Goal: Task Accomplishment & Management: Use online tool/utility

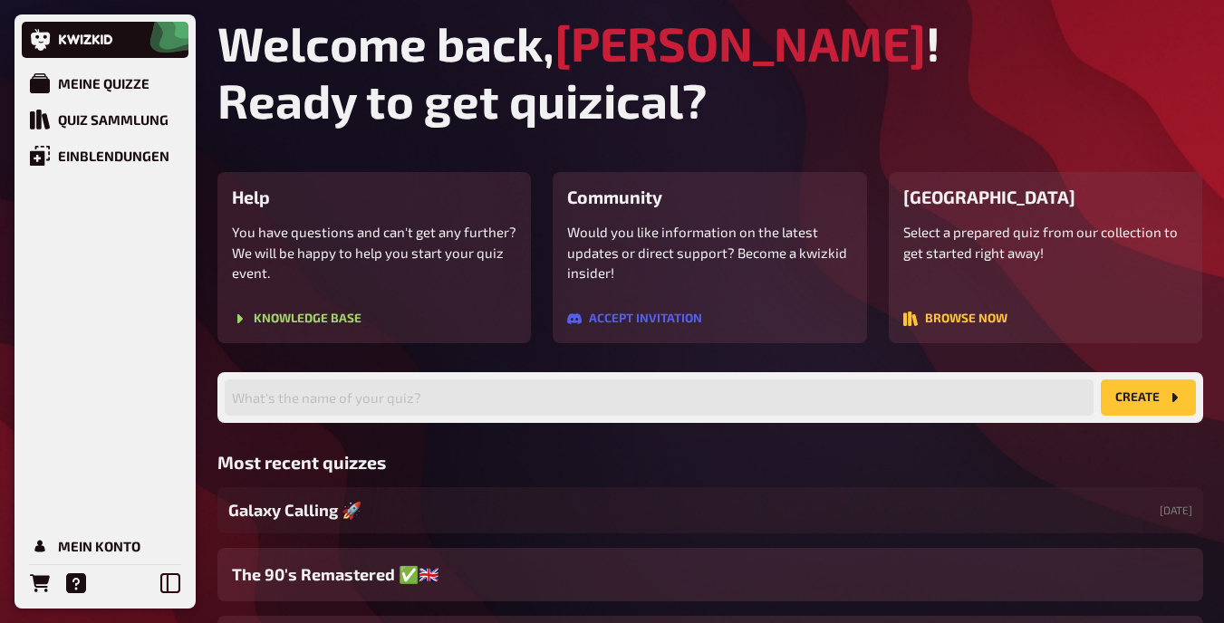
scroll to position [164, 0]
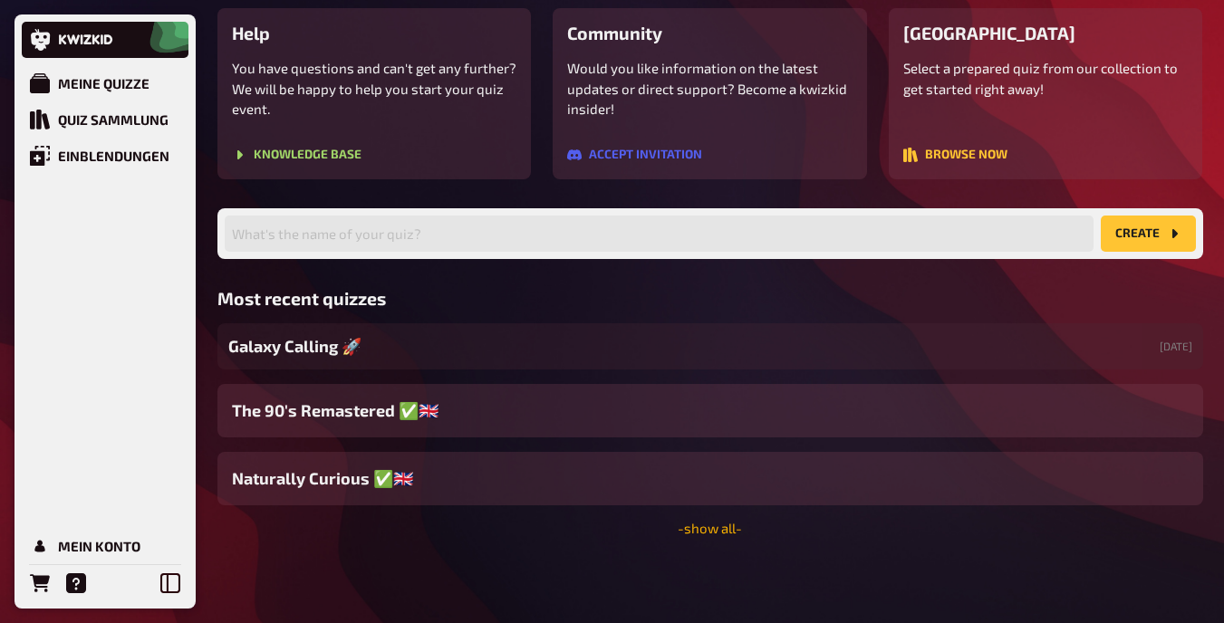
click at [713, 523] on link "- show all -" at bounding box center [710, 528] width 64 height 16
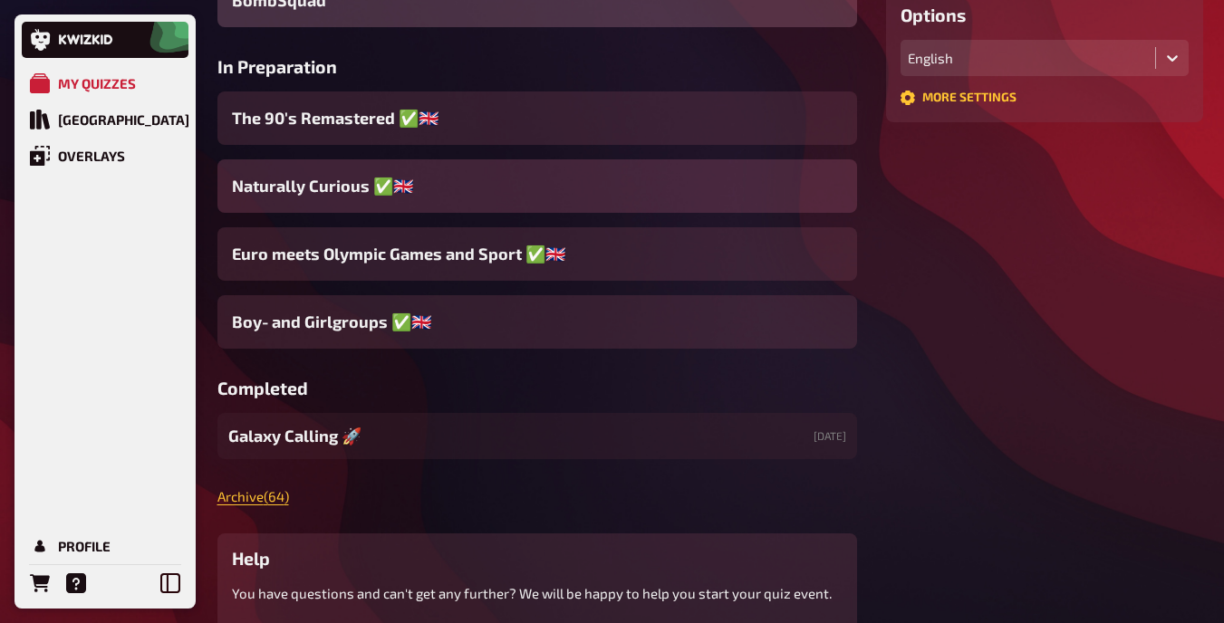
scroll to position [524, 0]
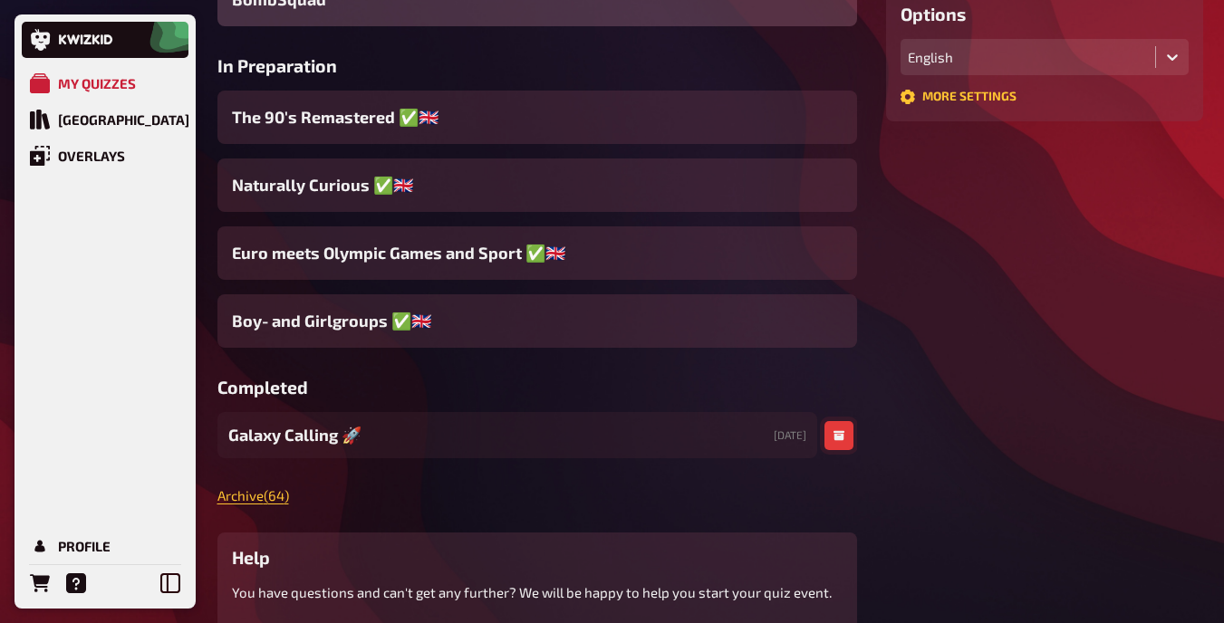
click at [837, 437] on icon "button" at bounding box center [838, 436] width 11 height 10
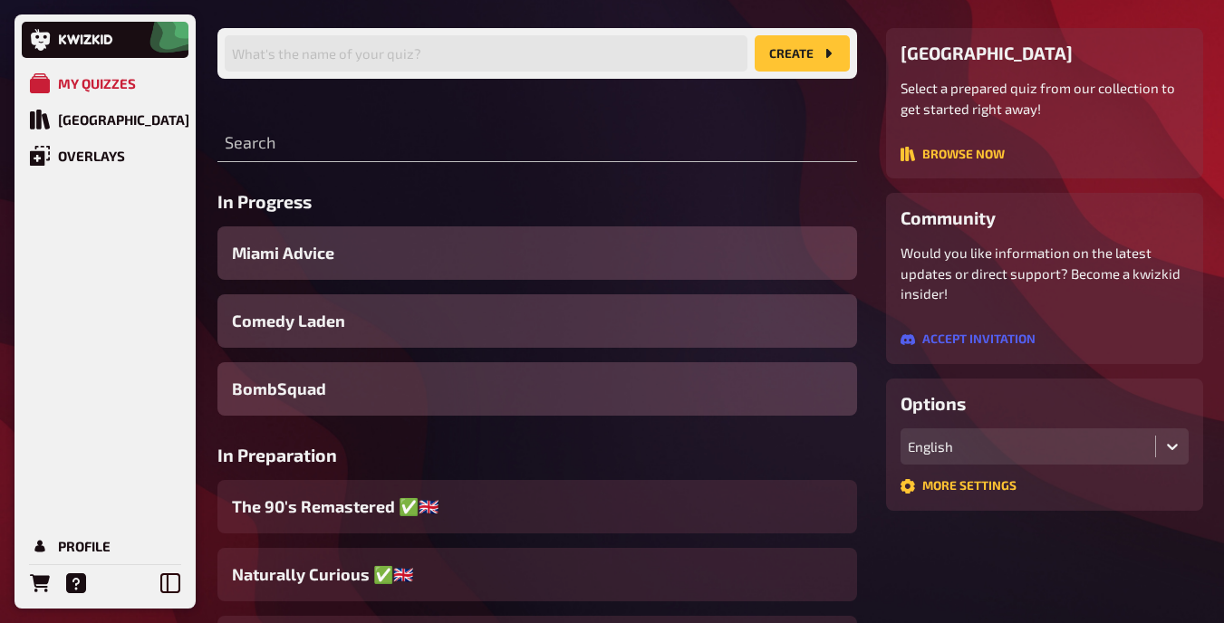
scroll to position [121, 0]
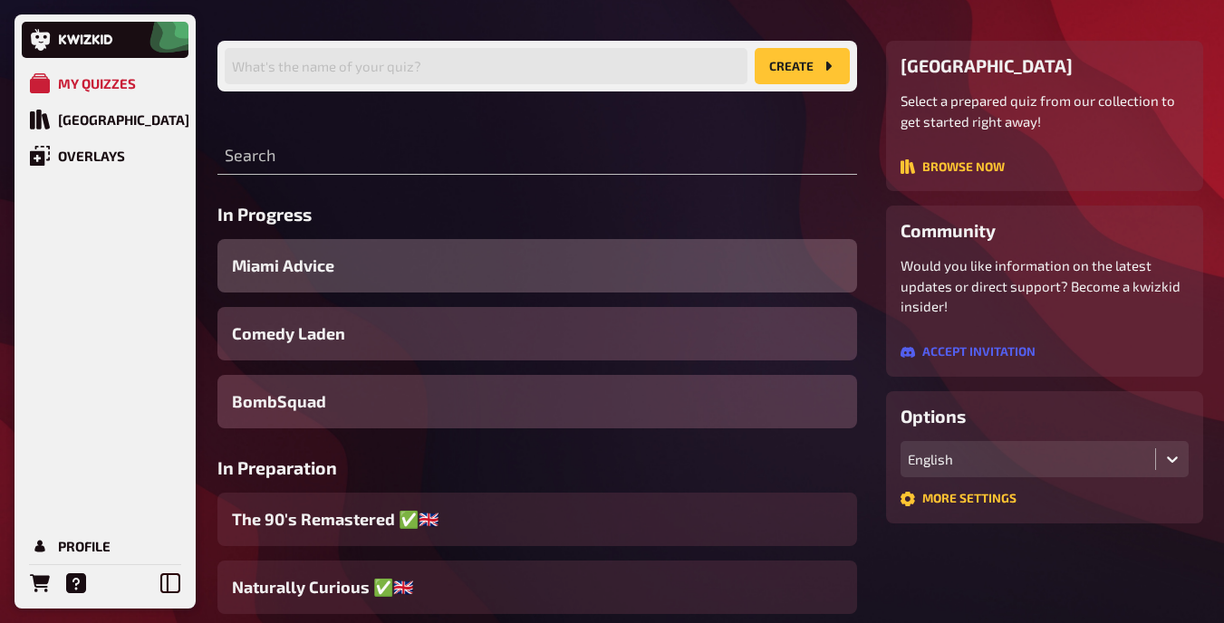
click at [643, 265] on div "Miami Advice" at bounding box center [537, 265] width 640 height 53
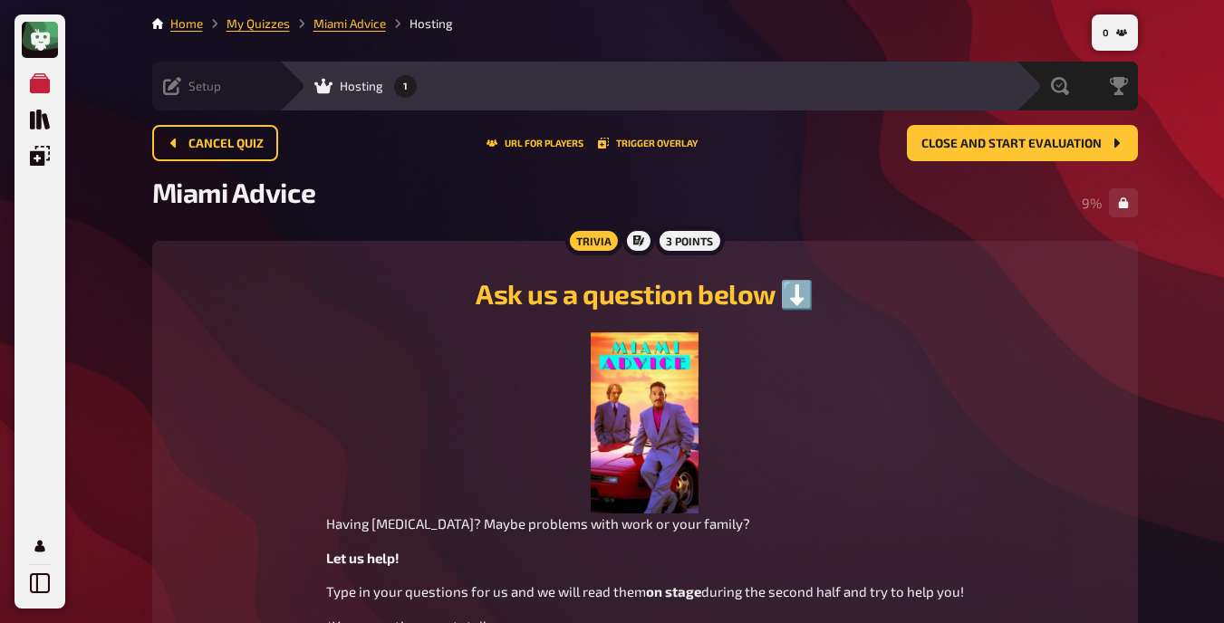
click at [173, 93] on icon at bounding box center [172, 86] width 18 height 18
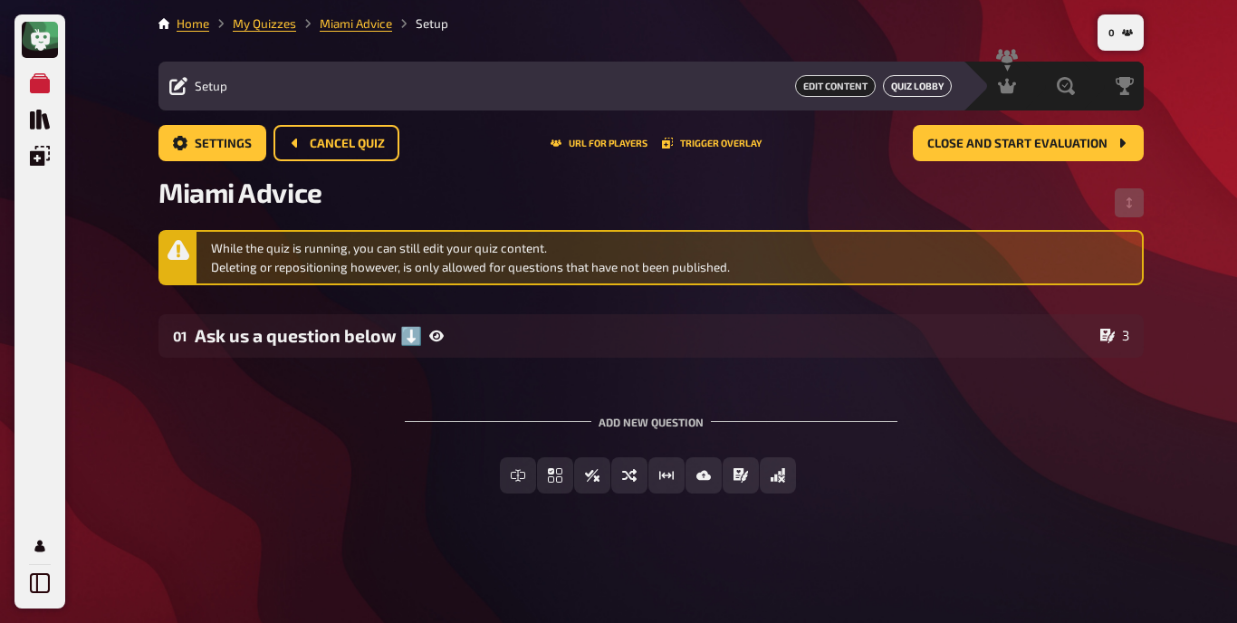
click at [912, 89] on button "Quiz Lobby" at bounding box center [917, 86] width 69 height 22
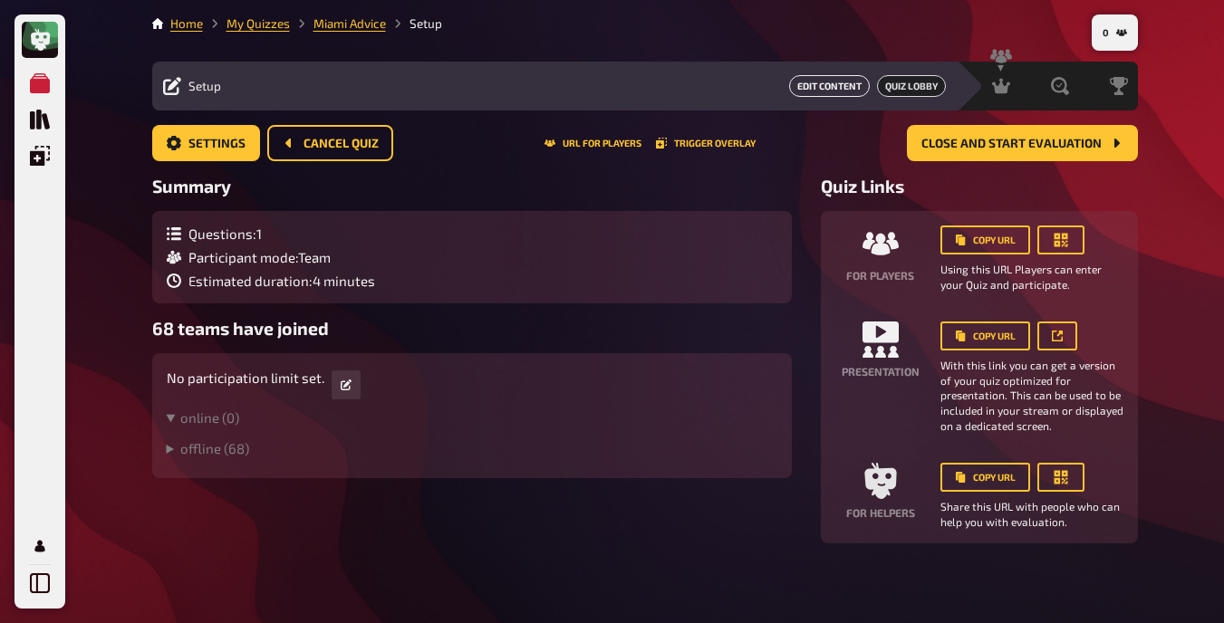
click at [813, 89] on button "Edit Content" at bounding box center [829, 86] width 81 height 22
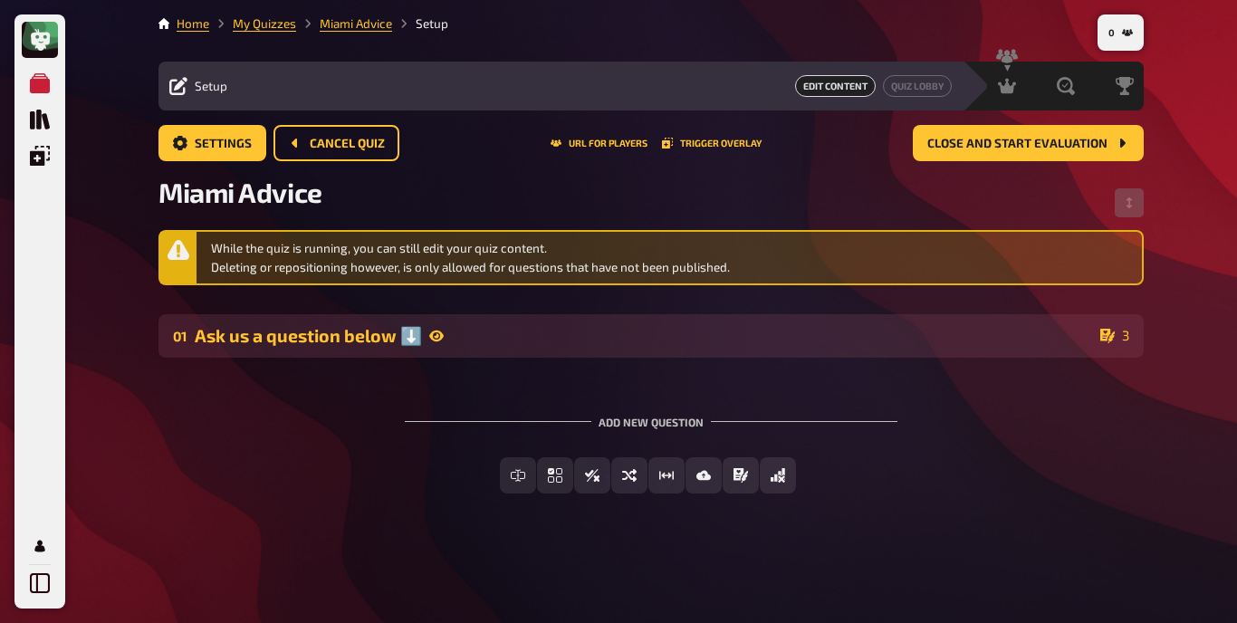
click at [474, 329] on div "Ask us a question below ⬇️" at bounding box center [644, 336] width 899 height 22
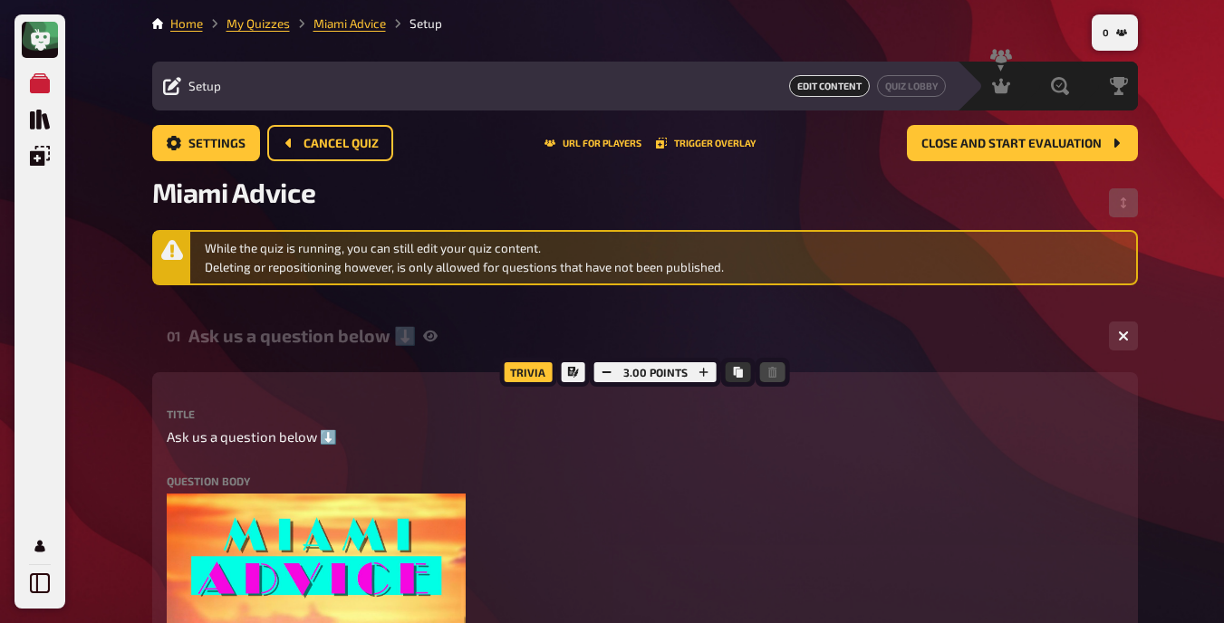
click at [287, 338] on div "Ask us a question below ⬇️" at bounding box center [641, 336] width 906 height 22
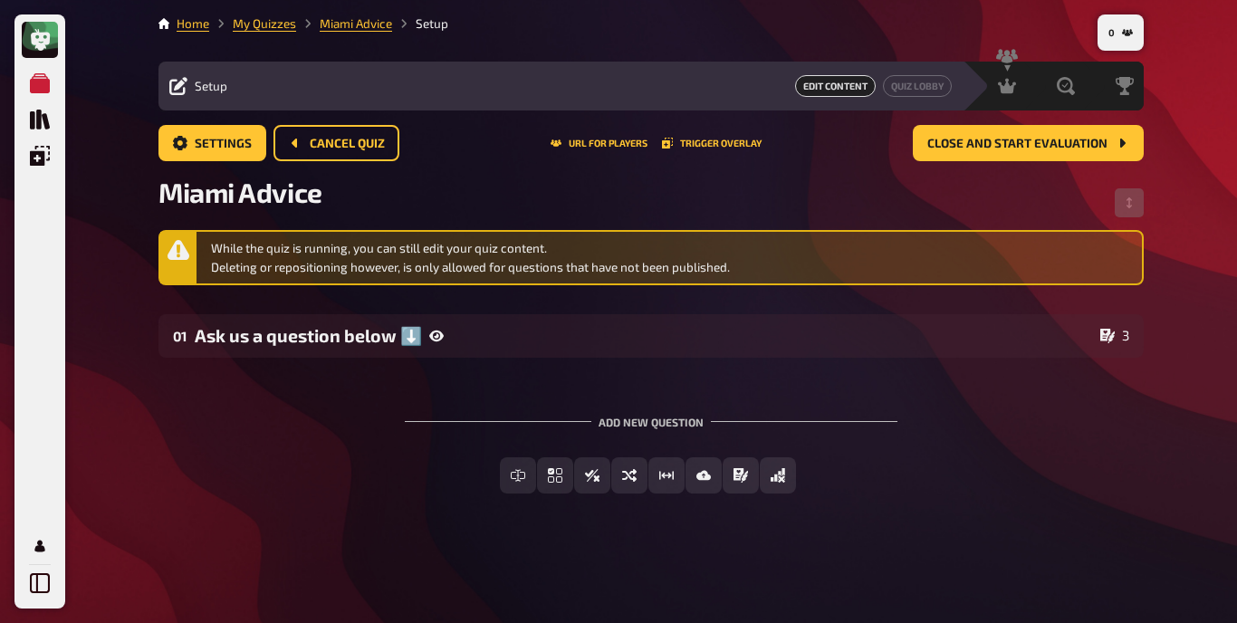
click at [188, 91] on div "Setup" at bounding box center [198, 86] width 58 height 18
click at [274, 202] on span "Miami Advice" at bounding box center [241, 192] width 164 height 33
drag, startPoint x: 274, startPoint y: 202, endPoint x: 185, endPoint y: 187, distance: 90.1
click at [185, 187] on span "Miami Advice" at bounding box center [241, 192] width 164 height 33
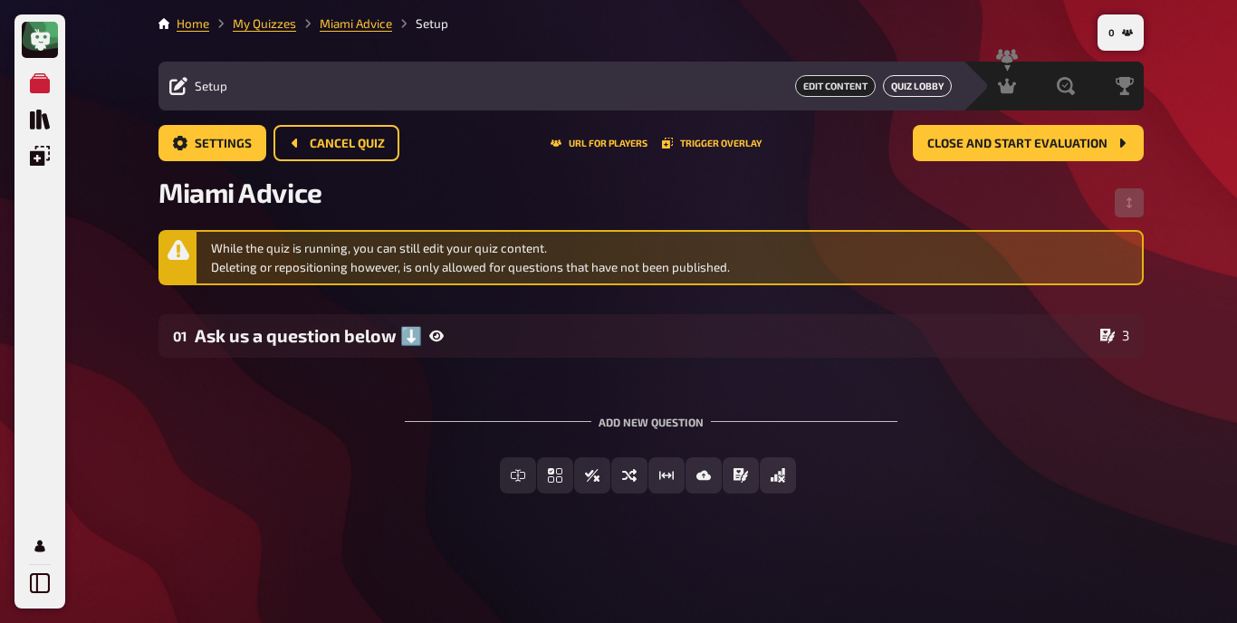
click at [895, 83] on button "Quiz Lobby" at bounding box center [917, 86] width 69 height 22
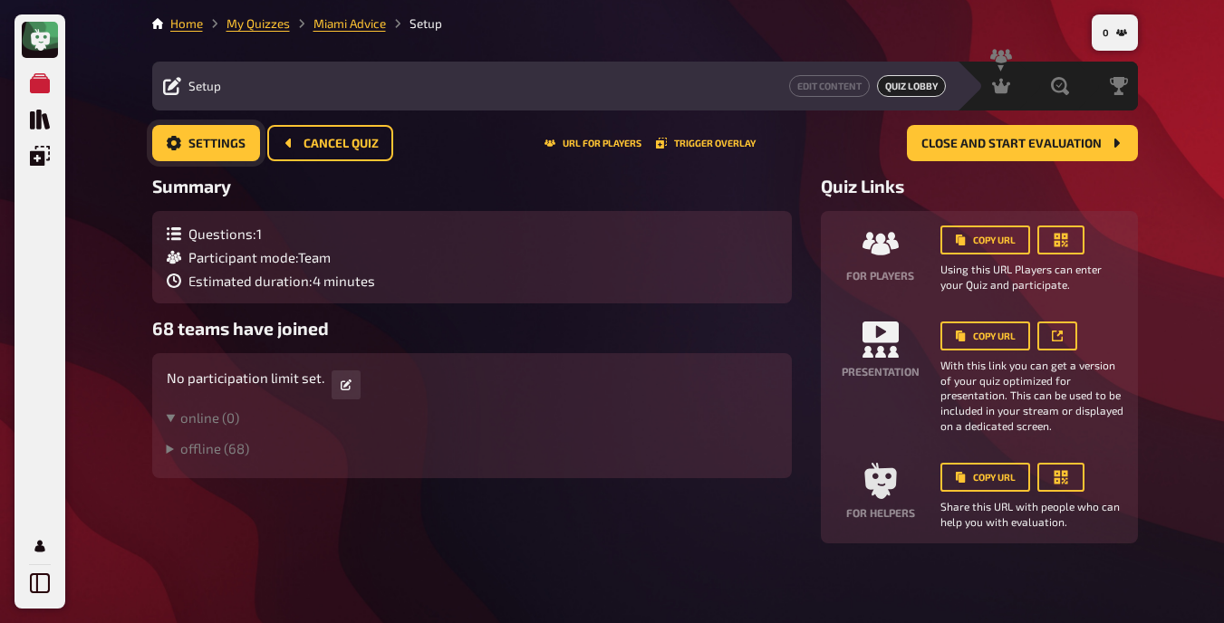
click at [211, 149] on span "Settings" at bounding box center [216, 144] width 57 height 13
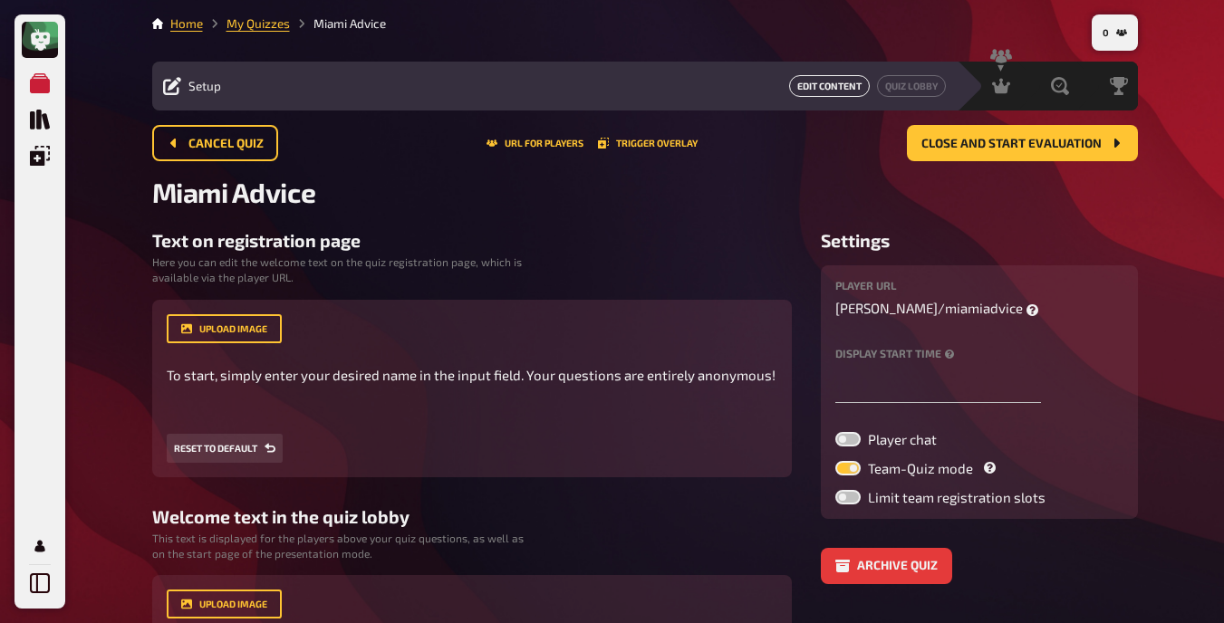
click at [839, 81] on button "Edit Content" at bounding box center [829, 86] width 81 height 22
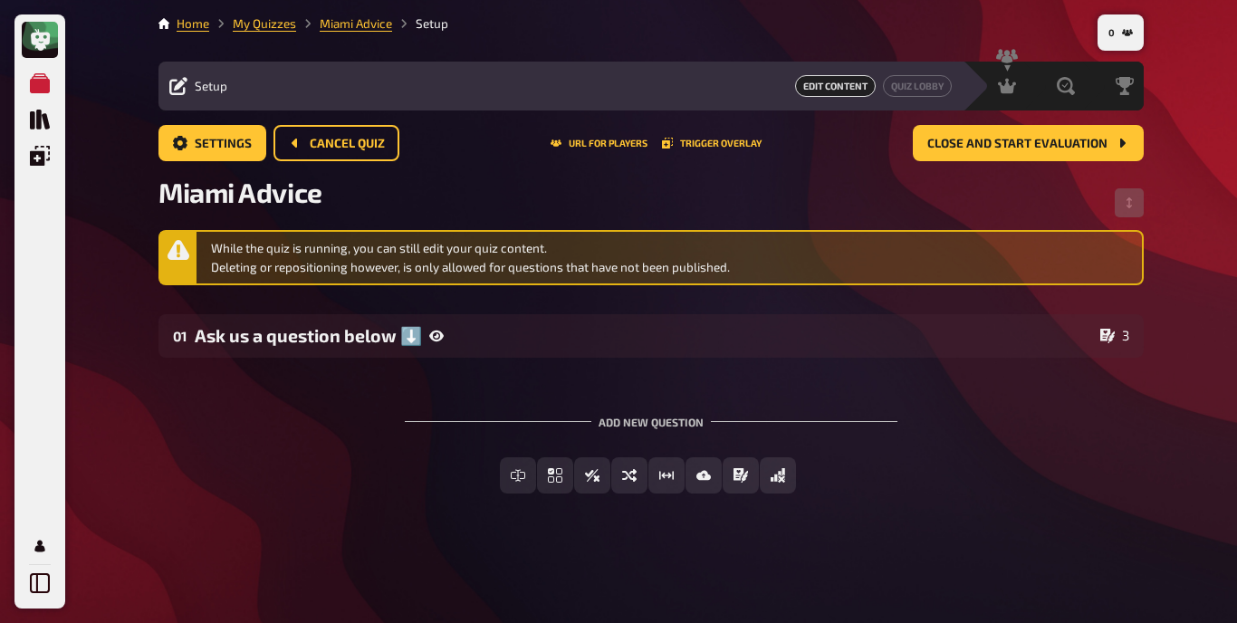
click at [649, 419] on div "Add new question" at bounding box center [651, 415] width 493 height 56
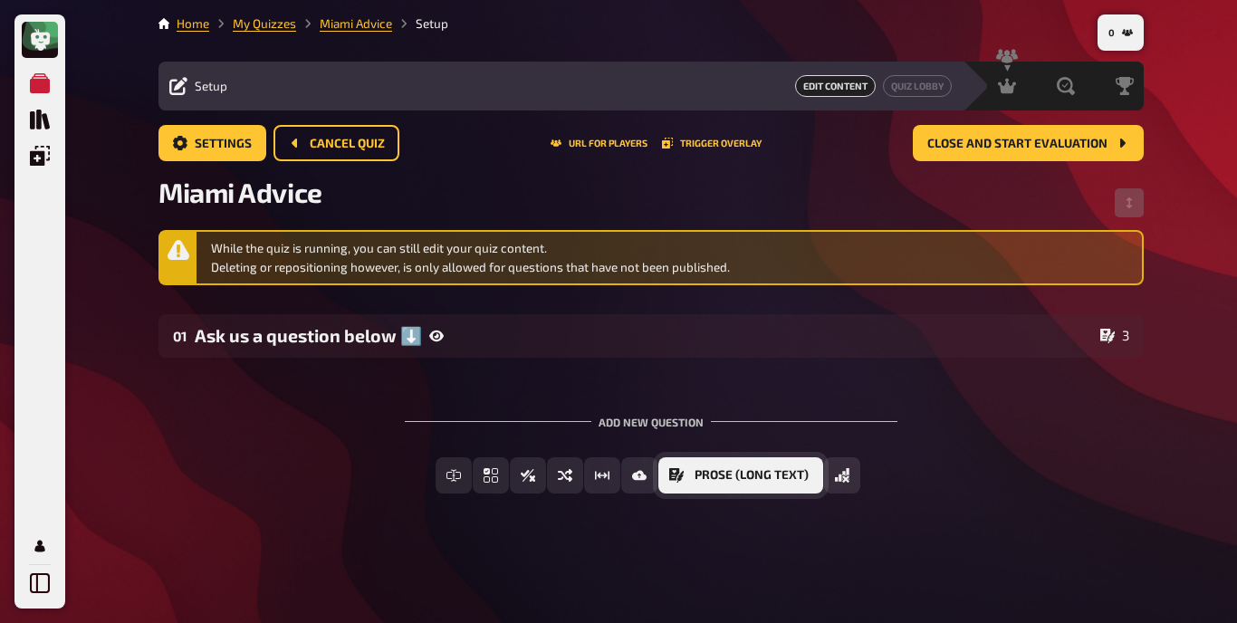
click at [766, 476] on span "Prose (Long text)" at bounding box center [752, 475] width 114 height 13
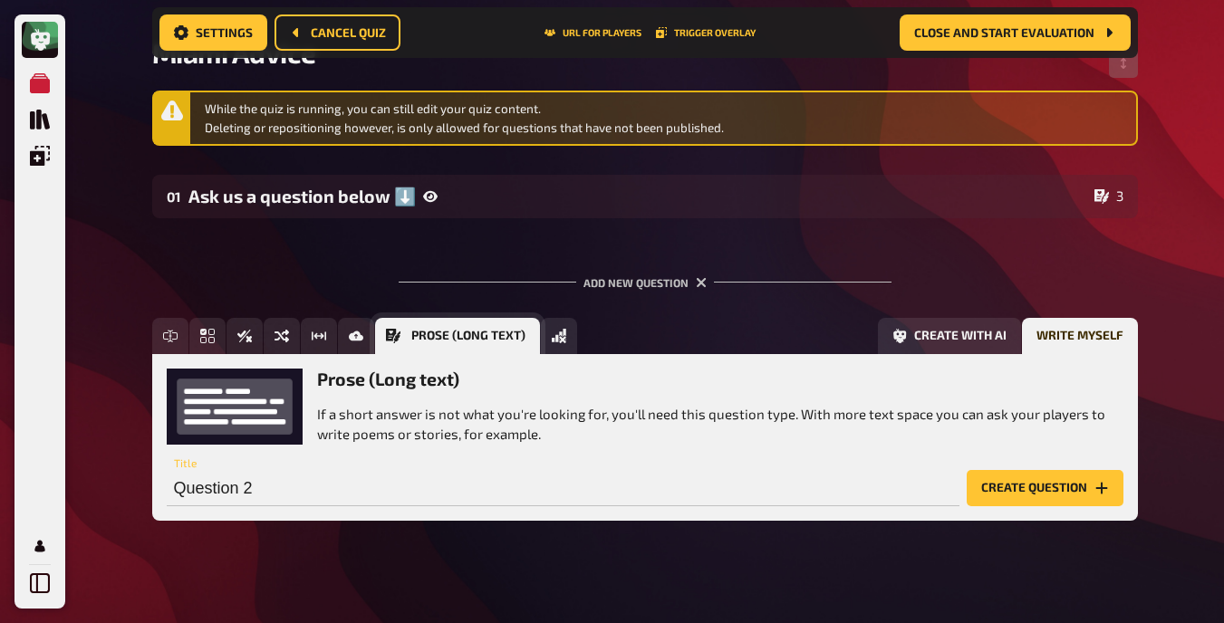
scroll to position [167, 0]
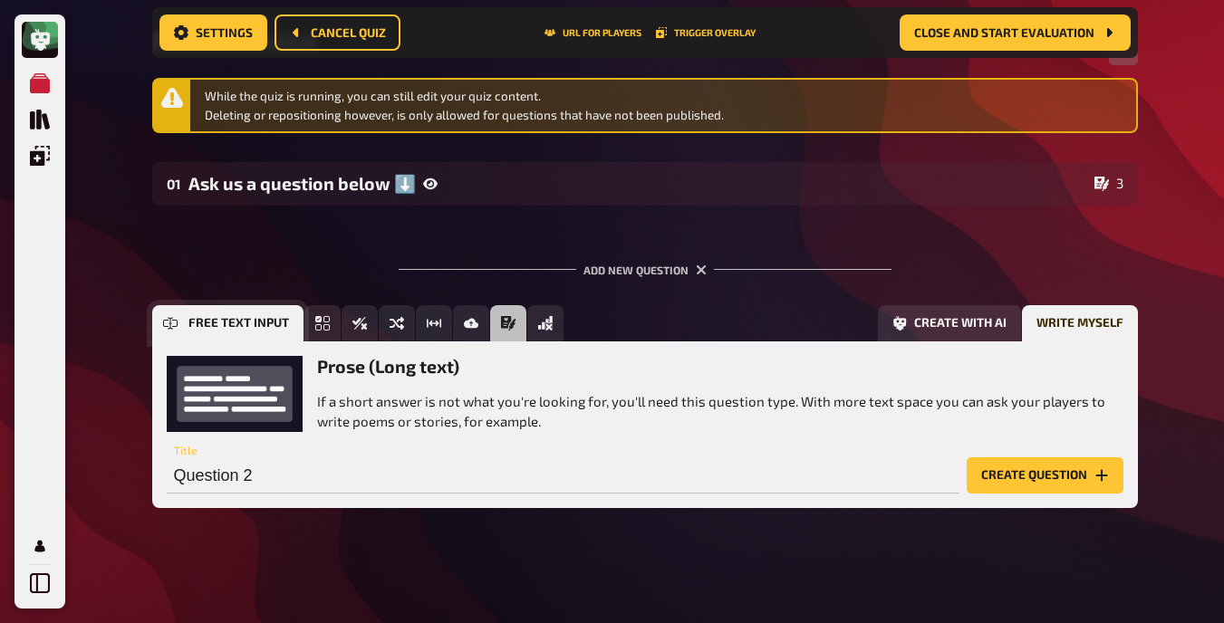
click at [171, 326] on icon "Free Text Input" at bounding box center [170, 323] width 14 height 14
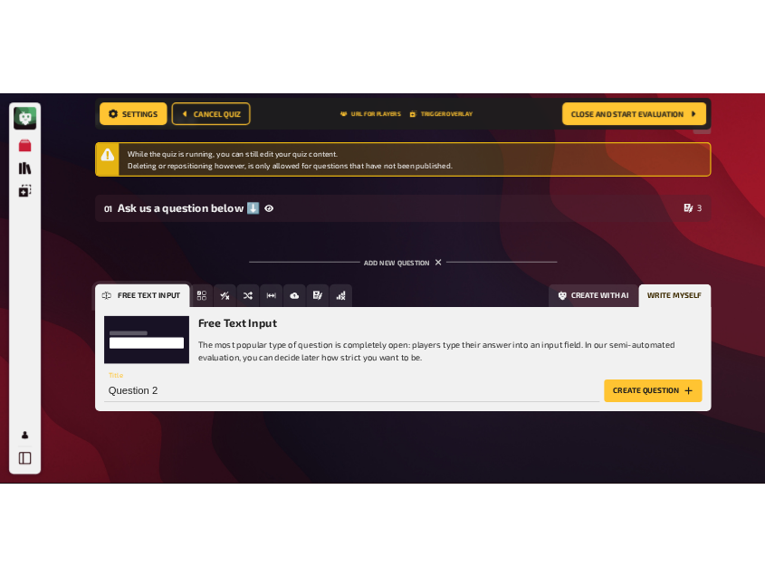
scroll to position [168, 0]
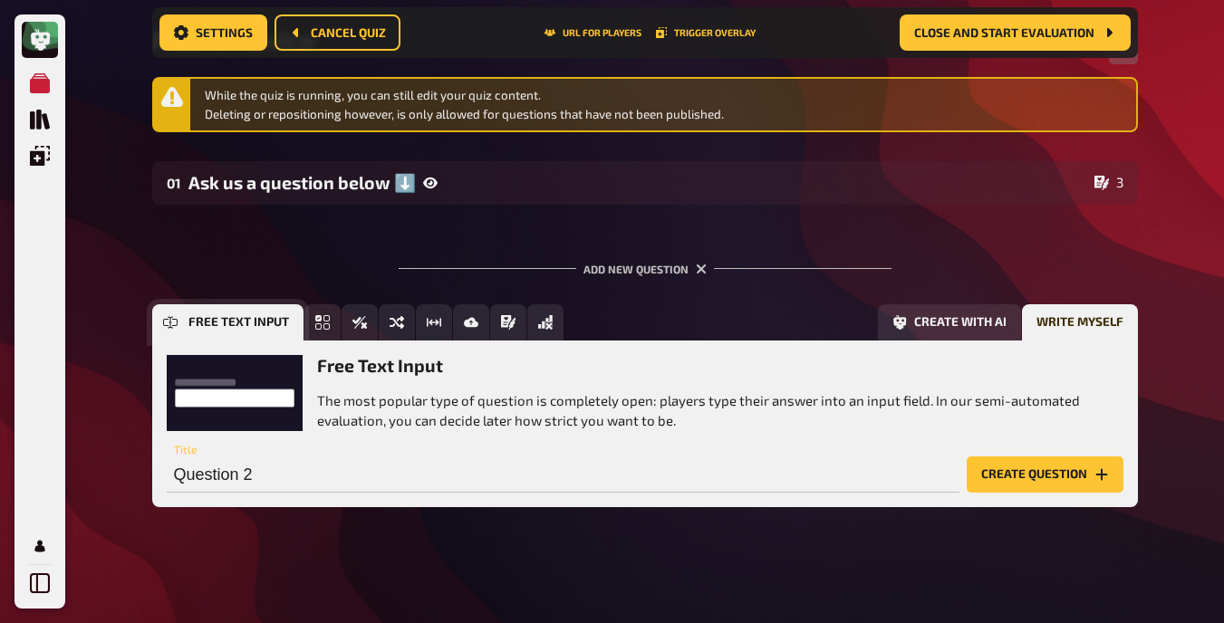
click at [171, 326] on icon "Free Text Input" at bounding box center [170, 322] width 14 height 14
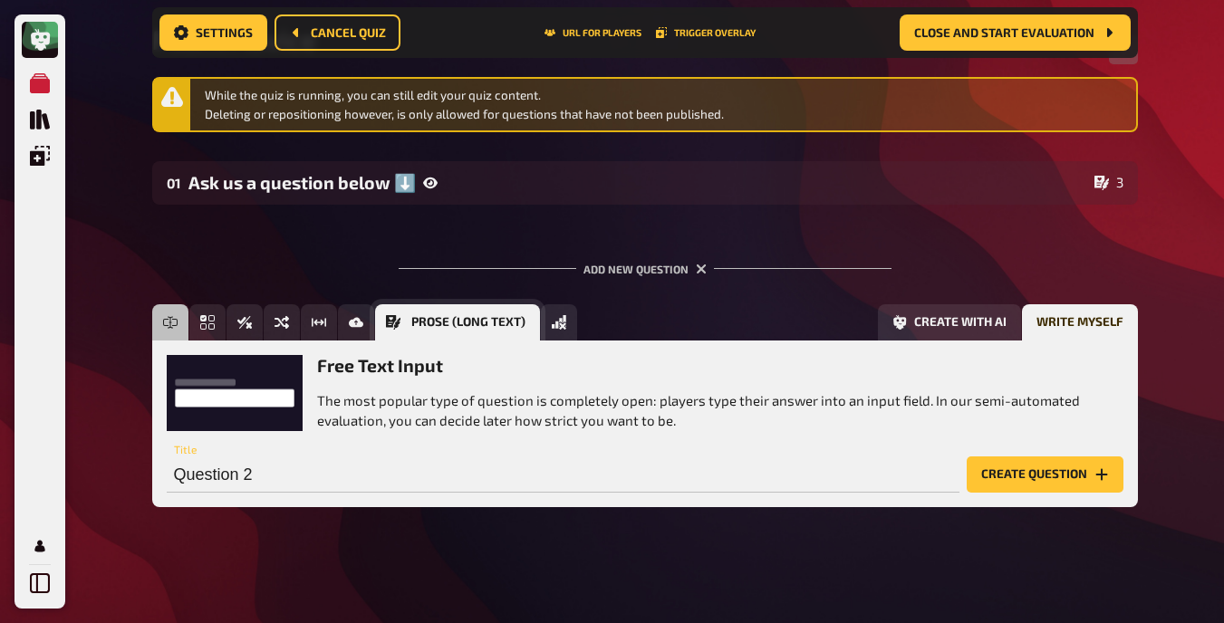
click at [402, 322] on button "Prose (Long text)" at bounding box center [457, 322] width 165 height 36
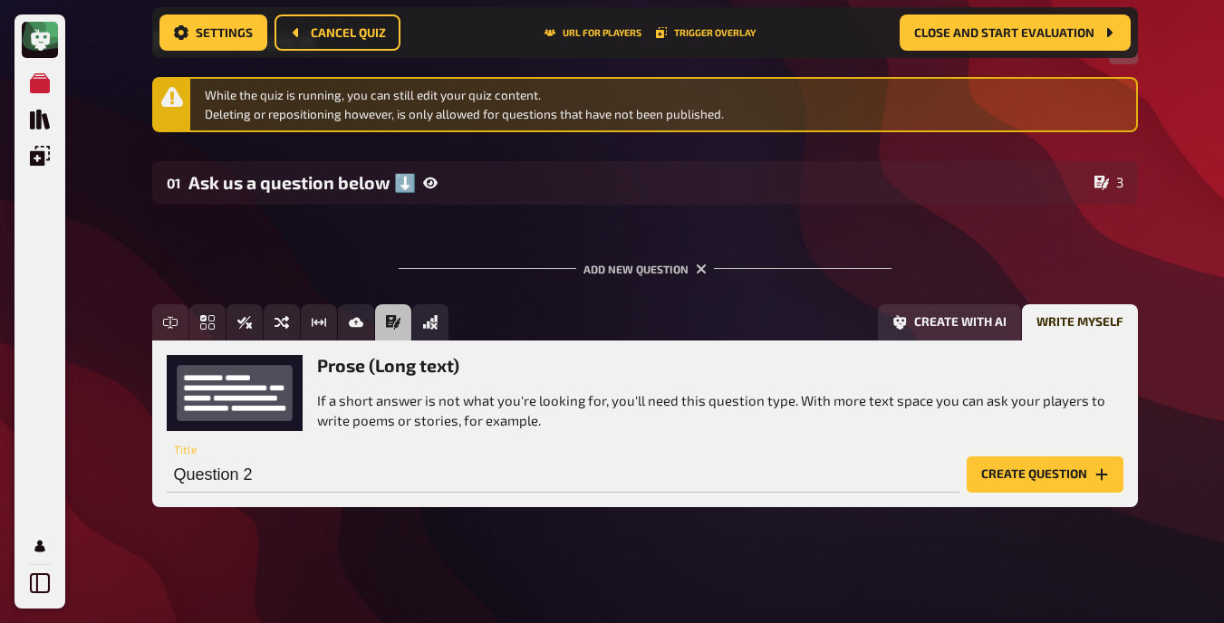
click at [1005, 469] on button "Create question" at bounding box center [1045, 475] width 157 height 36
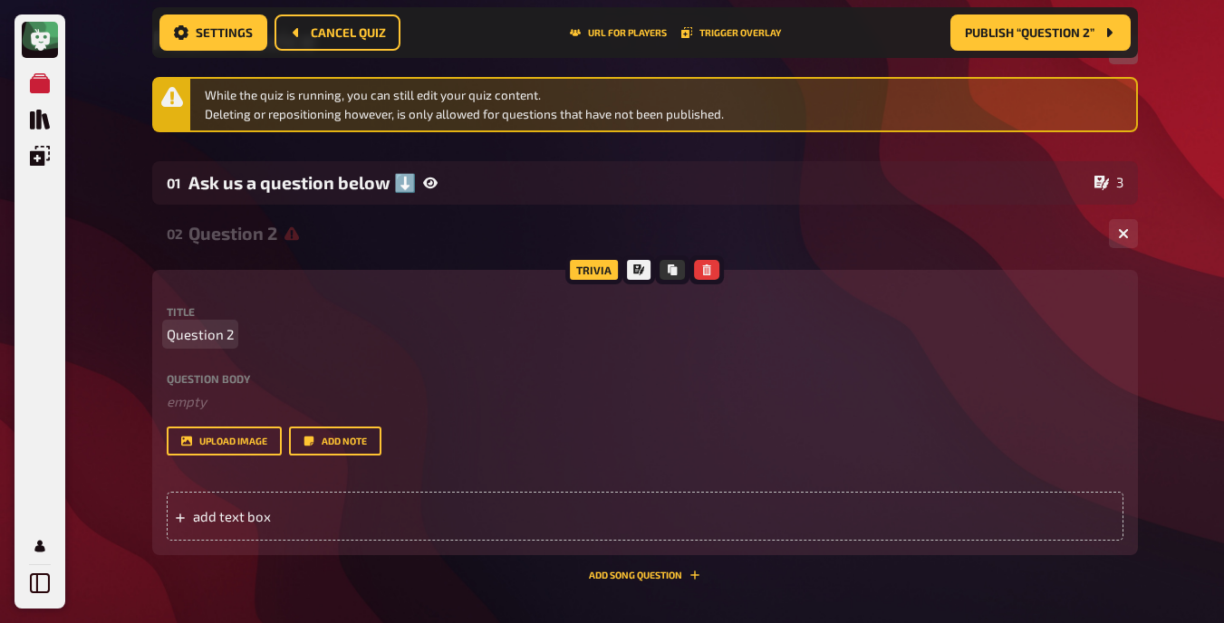
click at [191, 340] on span "Question 2" at bounding box center [200, 334] width 67 height 21
click at [232, 379] on label "Question body" at bounding box center [645, 378] width 957 height 11
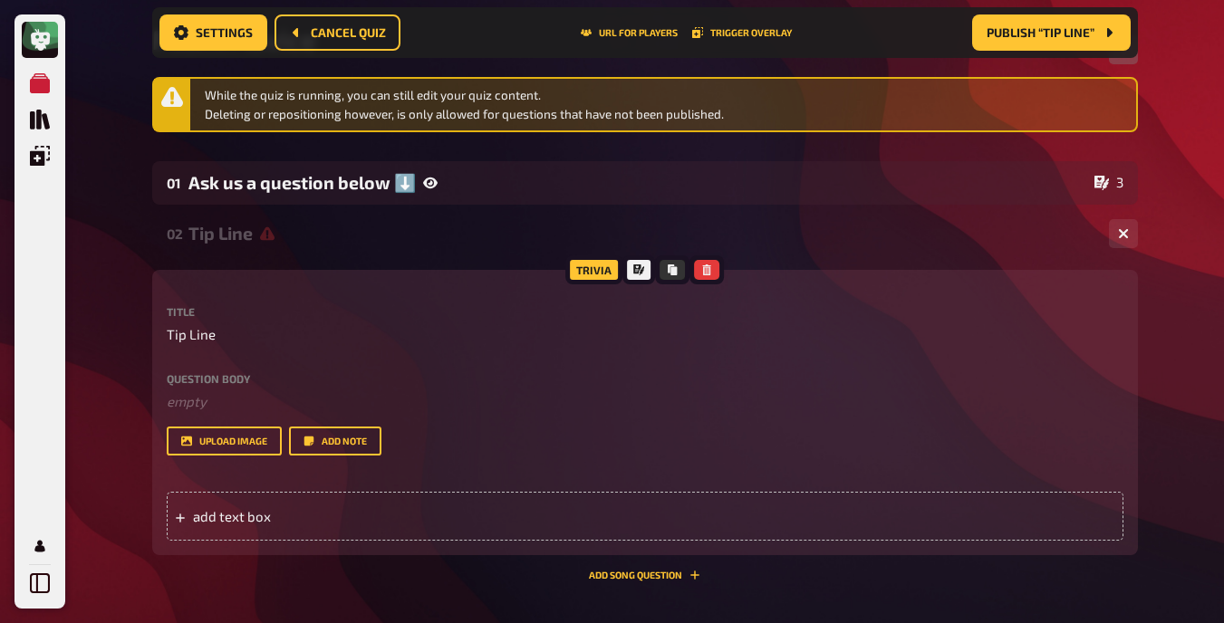
click at [217, 375] on label "Question body" at bounding box center [645, 378] width 957 height 11
click at [188, 385] on div "Question body ﻿ empty Drop here to upload" at bounding box center [645, 392] width 957 height 39
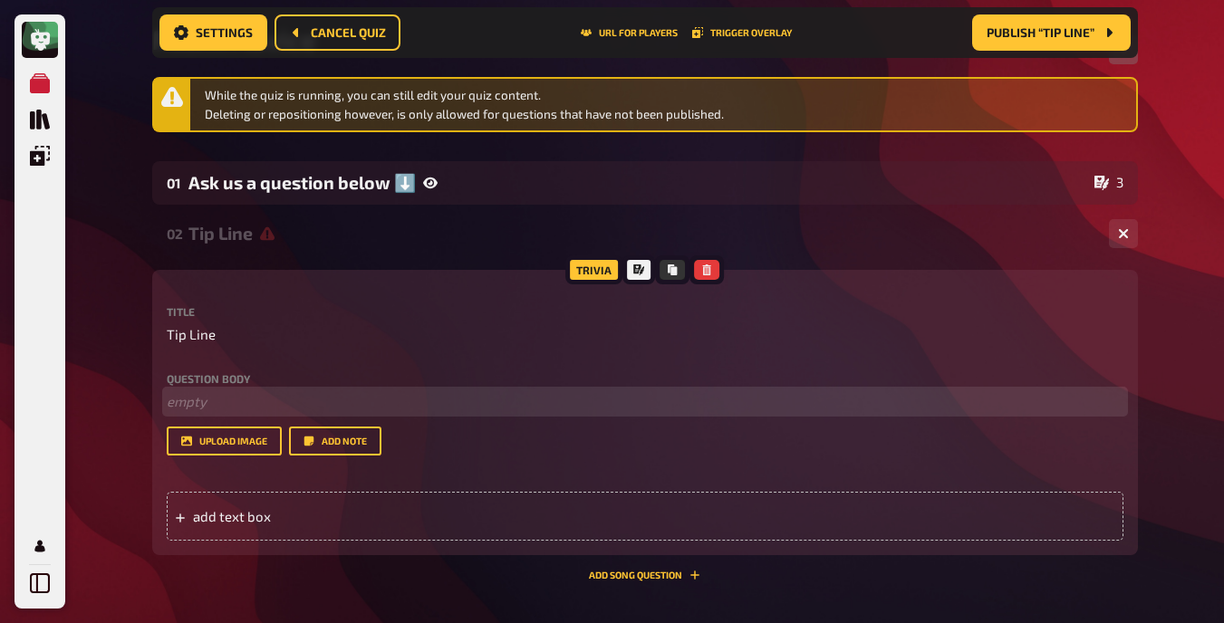
click at [188, 399] on p "﻿ empty" at bounding box center [645, 401] width 957 height 21
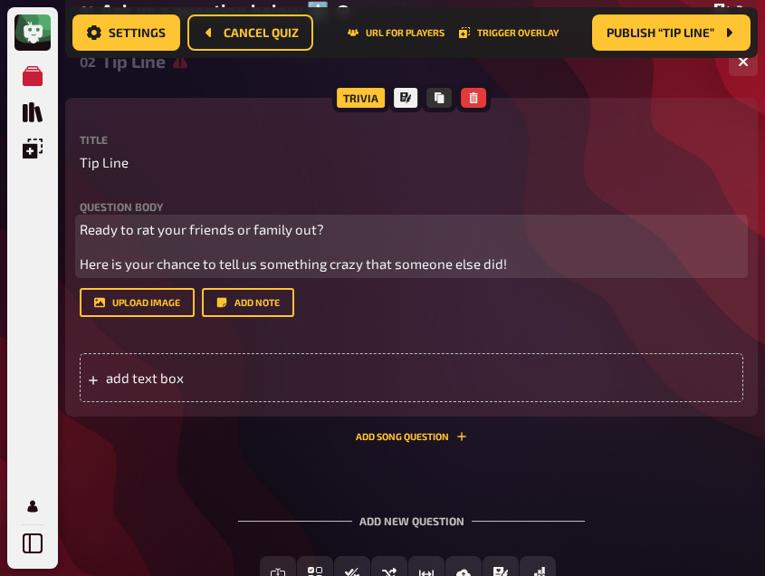
scroll to position [341, 0]
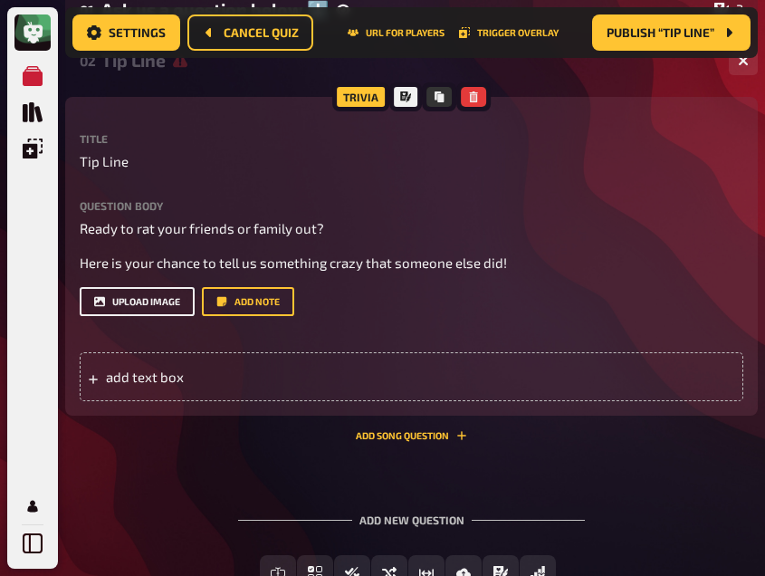
click at [119, 297] on button "upload image" at bounding box center [137, 301] width 115 height 29
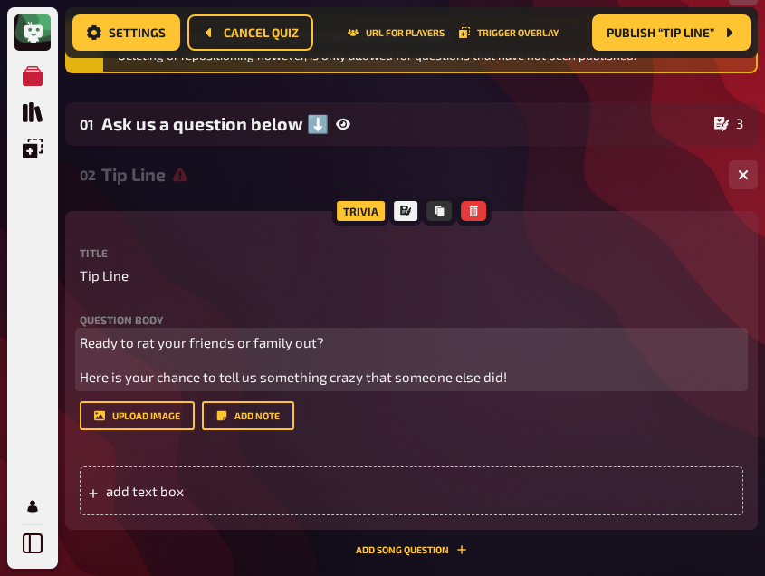
scroll to position [233, 0]
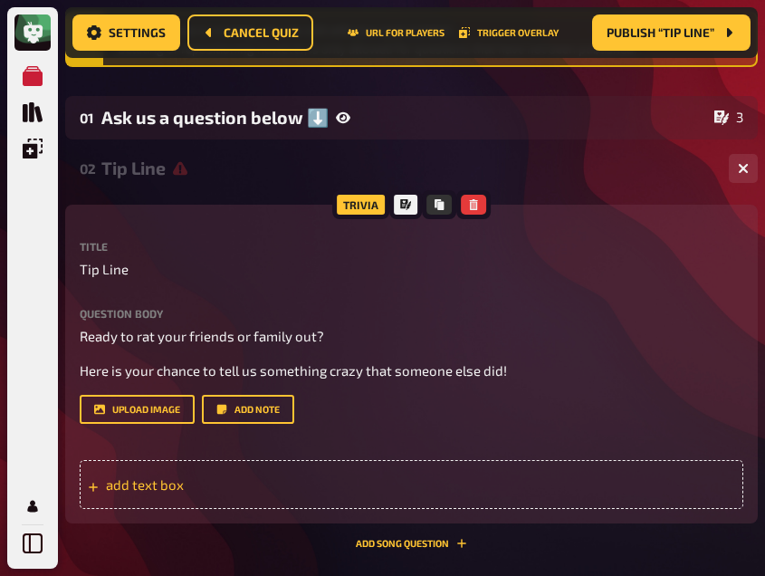
click at [137, 478] on span "add text box" at bounding box center [203, 484] width 195 height 16
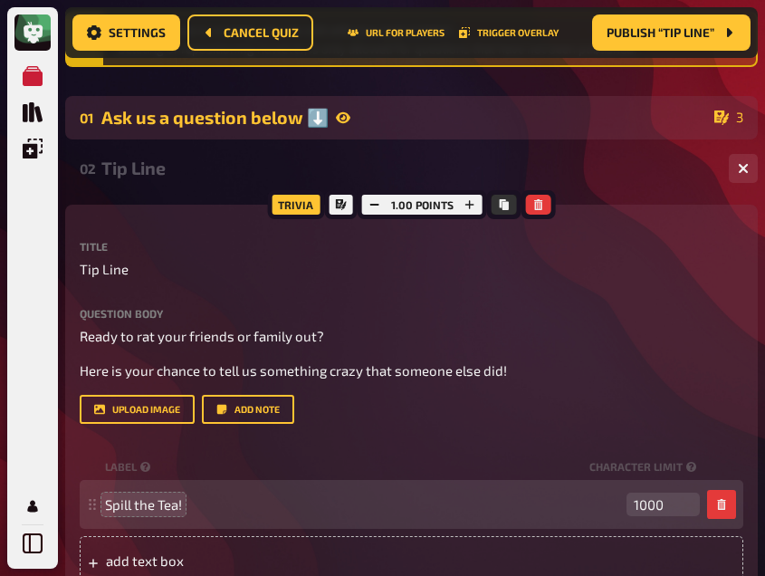
click at [192, 102] on div "01 Ask us a question below ⬇️ 3" at bounding box center [411, 117] width 693 height 43
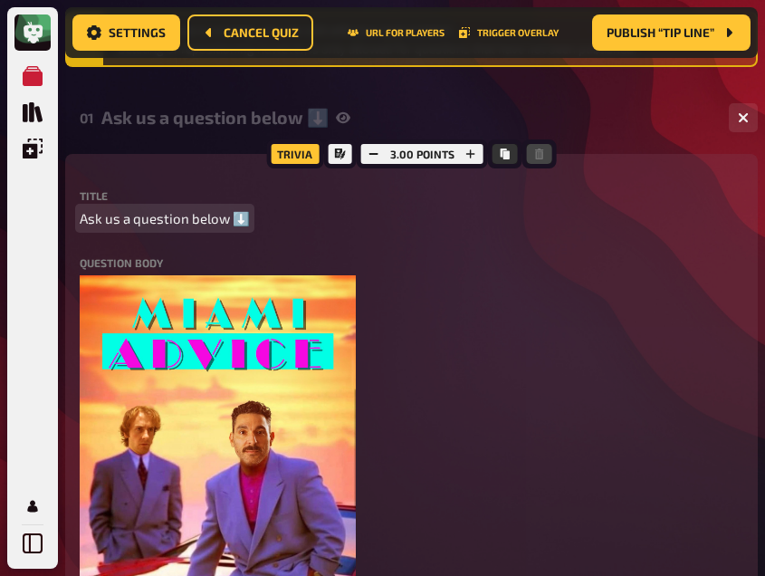
click at [159, 216] on span "Ask us a question below ⬇️" at bounding box center [165, 218] width 170 height 21
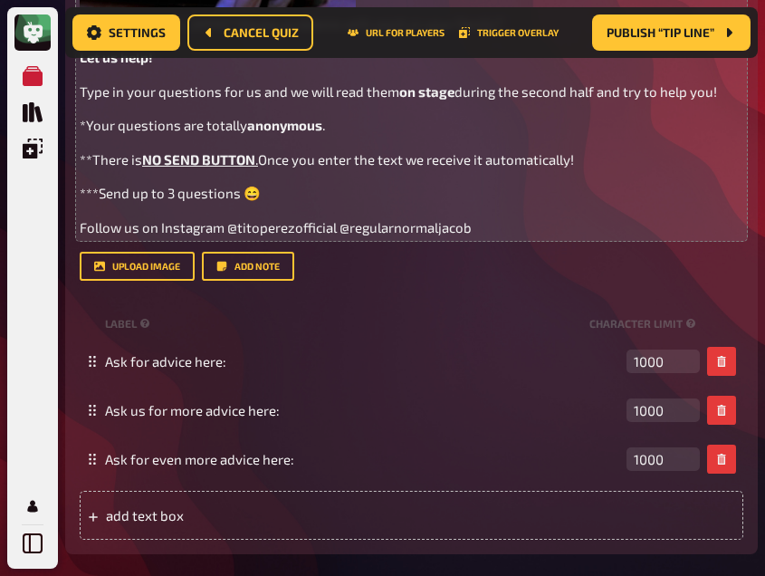
scroll to position [965, 0]
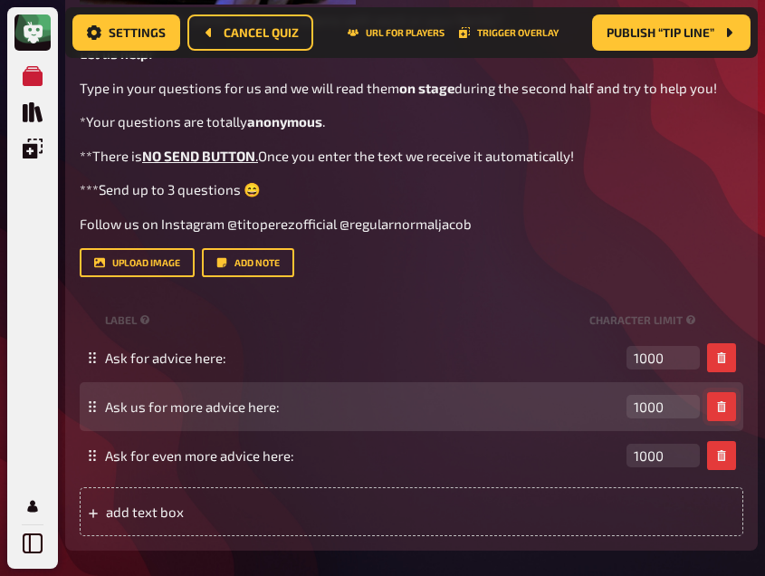
click at [710, 393] on button "button" at bounding box center [721, 406] width 29 height 29
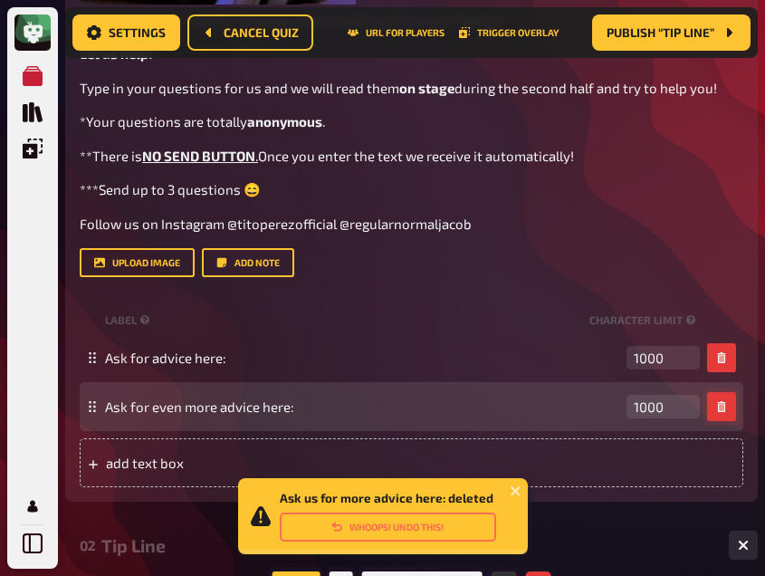
click at [722, 408] on icon "button" at bounding box center [722, 406] width 11 height 11
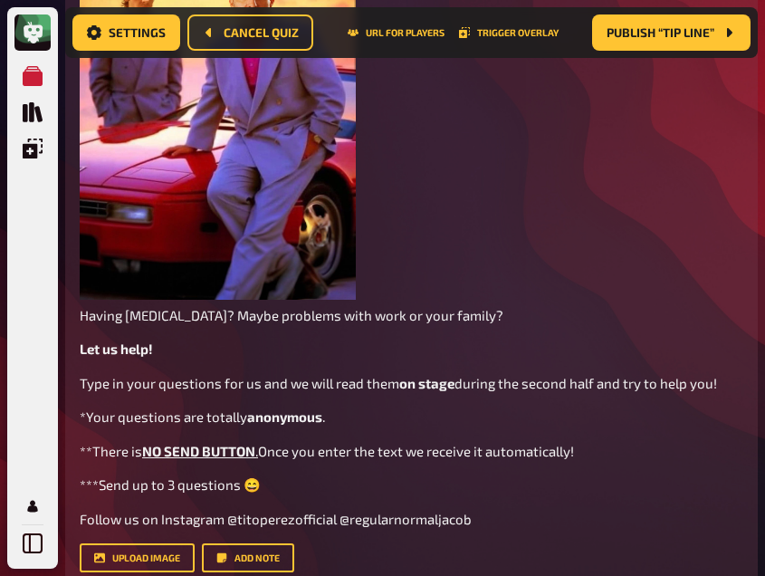
scroll to position [670, 0]
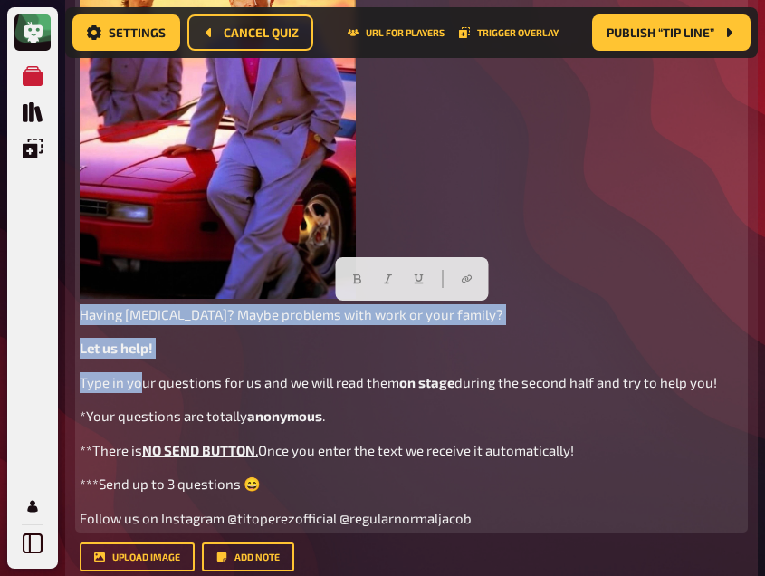
drag, startPoint x: 140, startPoint y: 370, endPoint x: 59, endPoint y: 316, distance: 97.5
click at [59, 316] on div "0 Home My Quizzes Miami Advice Setup Setup Edit Content Quiz Lobby Hosting unde…" at bounding box center [411, 422] width 707 height 2185
click at [183, 339] on p "Let us help!" at bounding box center [412, 348] width 664 height 21
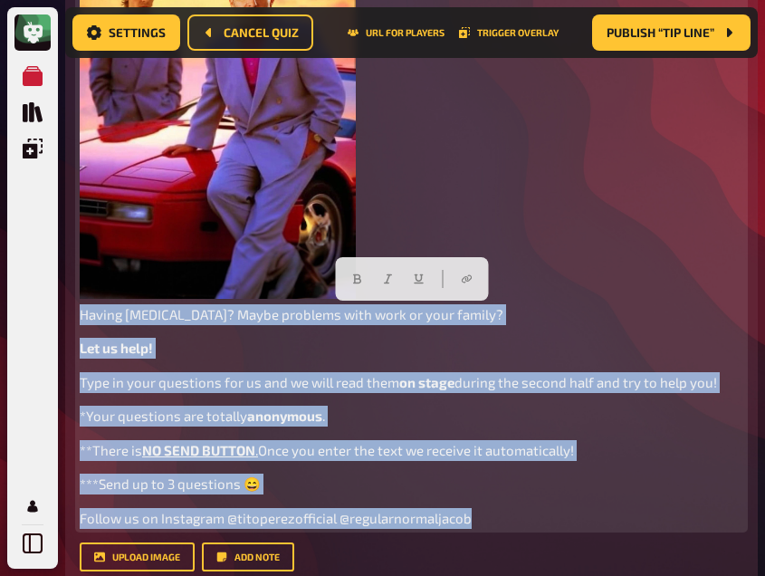
drag, startPoint x: 483, startPoint y: 515, endPoint x: 73, endPoint y: 312, distance: 457.4
click at [73, 312] on div "Trivia 1.00 points Title Confession Question body ﻿ Having [MEDICAL_DATA]? Mayb…" at bounding box center [411, 231] width 693 height 1031
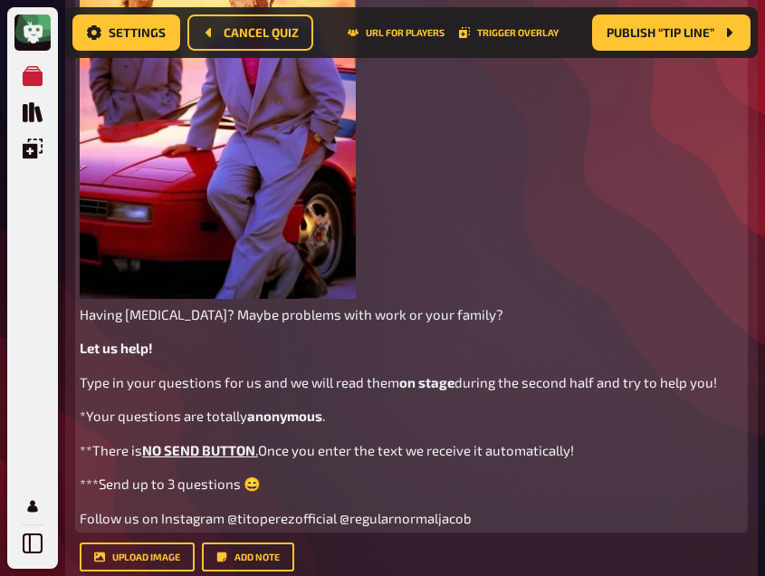
click at [463, 184] on div "﻿ Having [MEDICAL_DATA]? Maybe problems with work or your family? Let us help! …" at bounding box center [412, 183] width 664 height 690
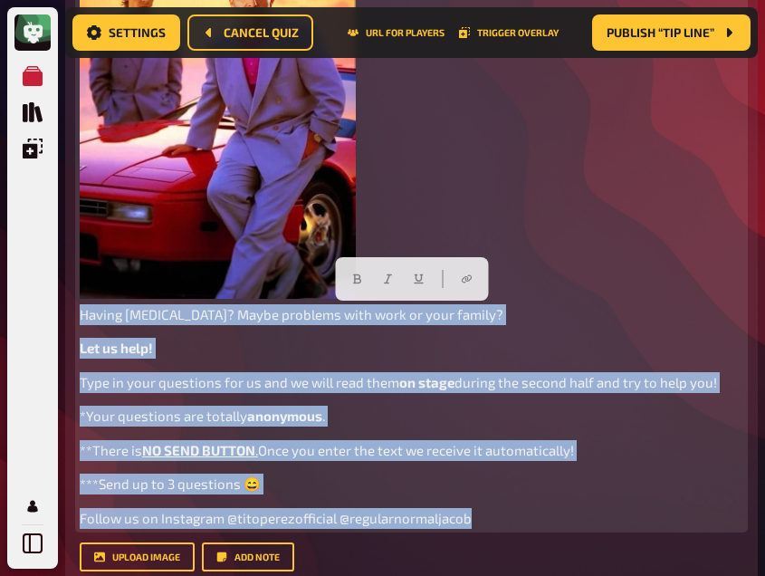
drag, startPoint x: 80, startPoint y: 316, endPoint x: 478, endPoint y: 524, distance: 449.3
click at [478, 524] on div "﻿ Having [MEDICAL_DATA]? Maybe problems with work or your family? Let us help! …" at bounding box center [412, 183] width 664 height 690
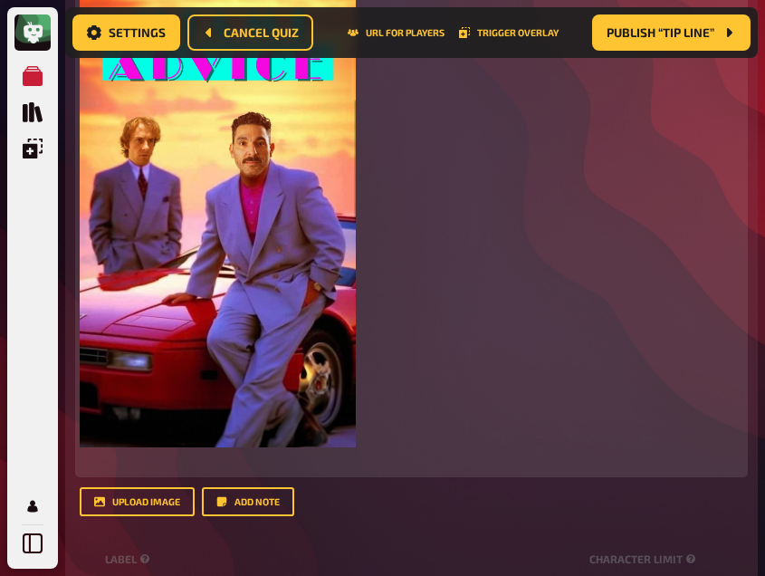
scroll to position [559, 0]
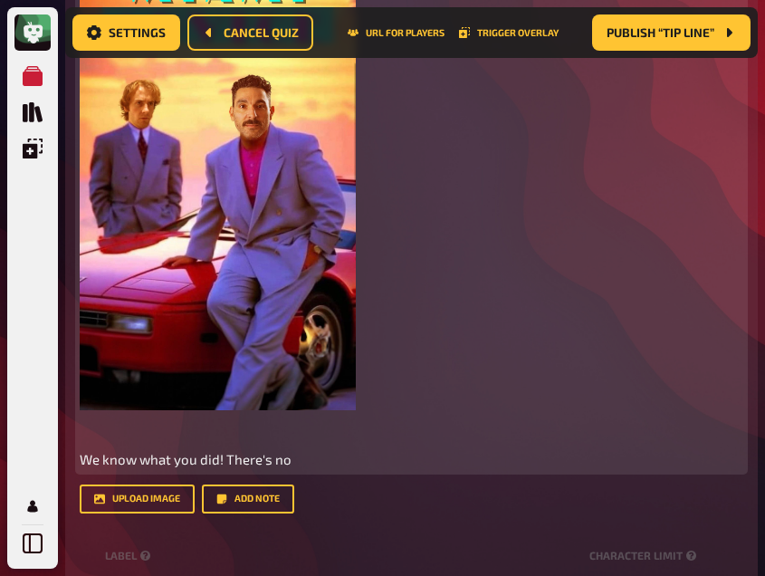
click at [350, 460] on p "We know what you did! There's no" at bounding box center [412, 459] width 664 height 21
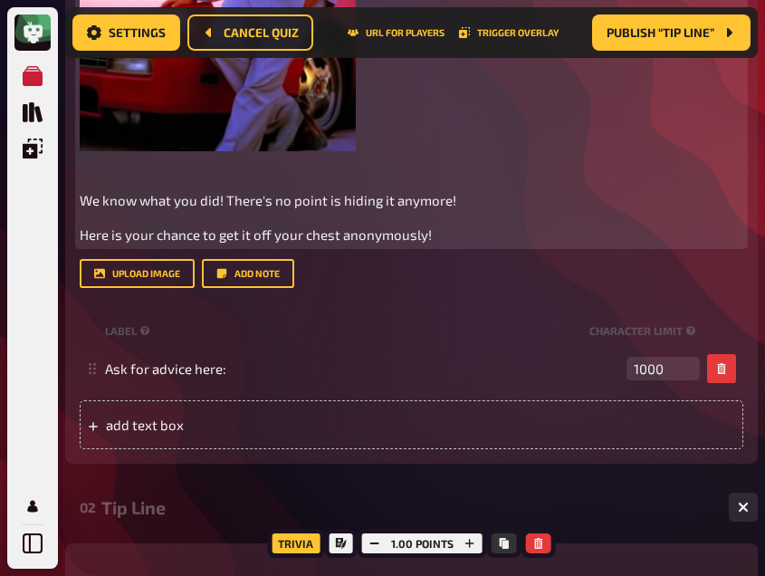
scroll to position [819, 0]
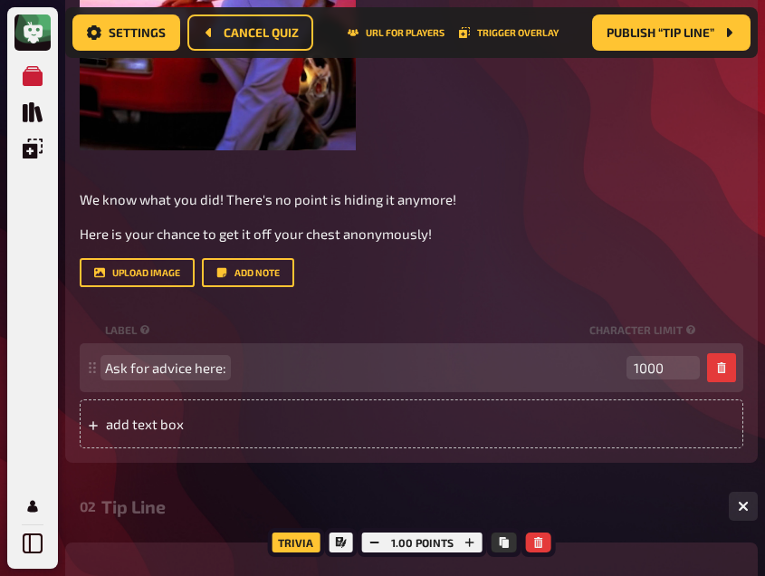
click at [198, 357] on div "Ask for advice here: 1000" at bounding box center [402, 368] width 595 height 24
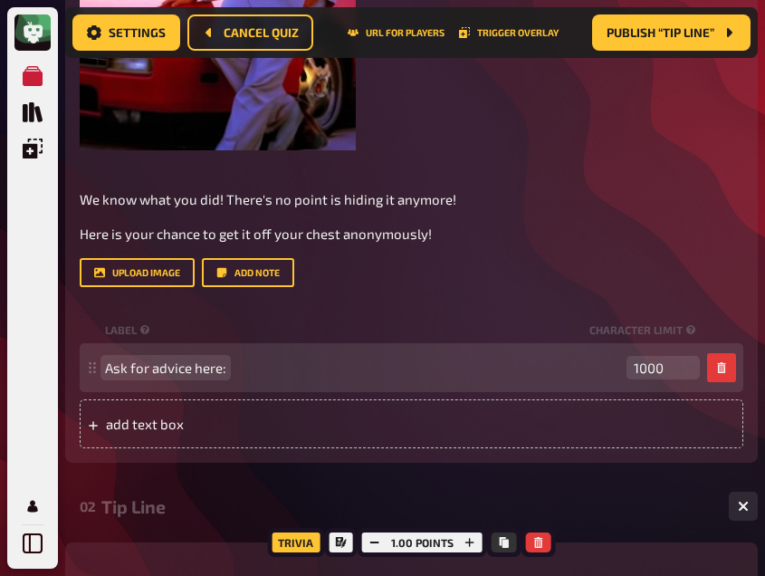
click at [198, 357] on div "Ask for advice here: 1000" at bounding box center [402, 368] width 595 height 24
click at [216, 370] on span "Ask for advice here:" at bounding box center [165, 368] width 121 height 16
click at [225, 367] on span "Ask for advice here:" at bounding box center [362, 368] width 515 height 16
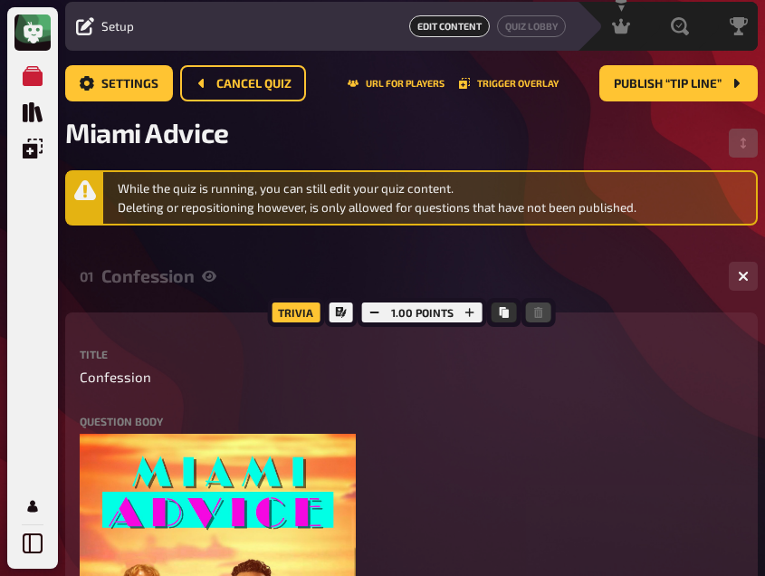
scroll to position [74, 0]
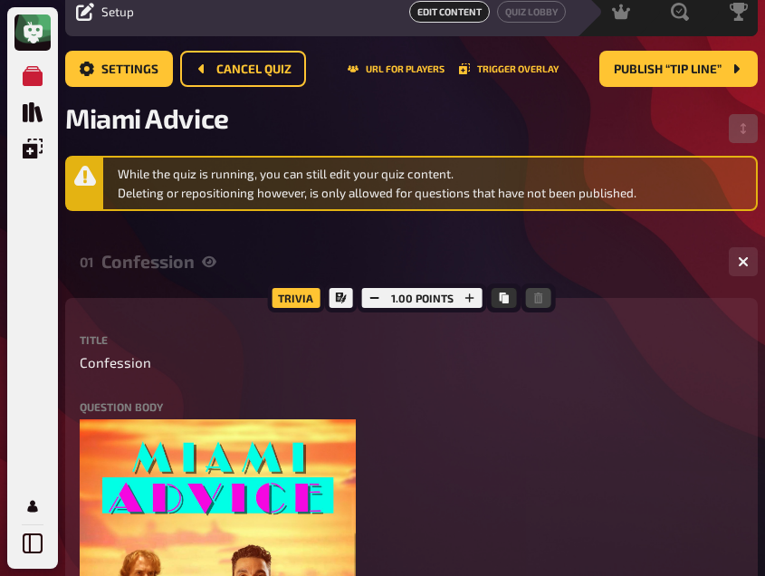
click at [153, 264] on div "Confession" at bounding box center [407, 261] width 613 height 21
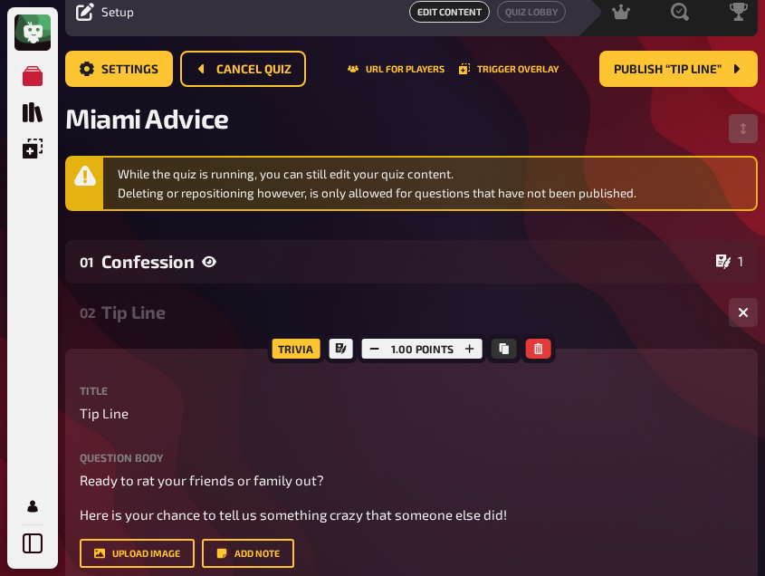
click at [140, 306] on div "Tip Line" at bounding box center [407, 312] width 613 height 21
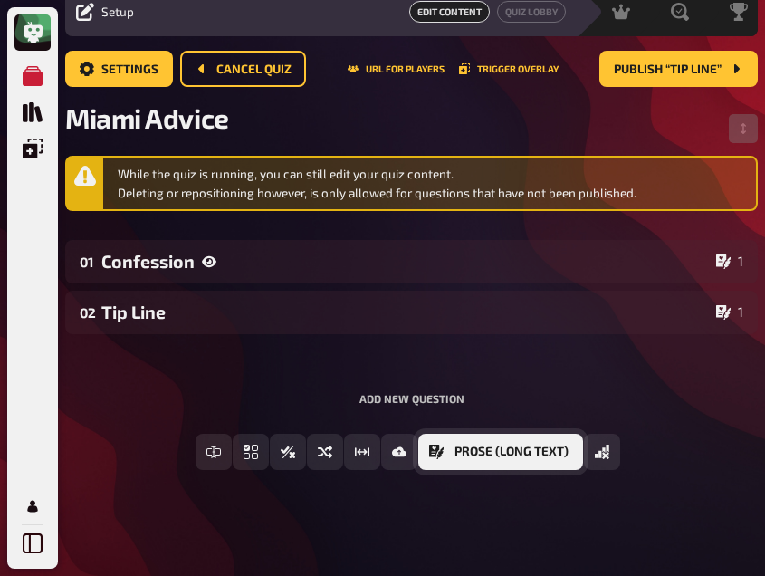
click at [520, 461] on button "Prose (Long text)" at bounding box center [501, 452] width 165 height 36
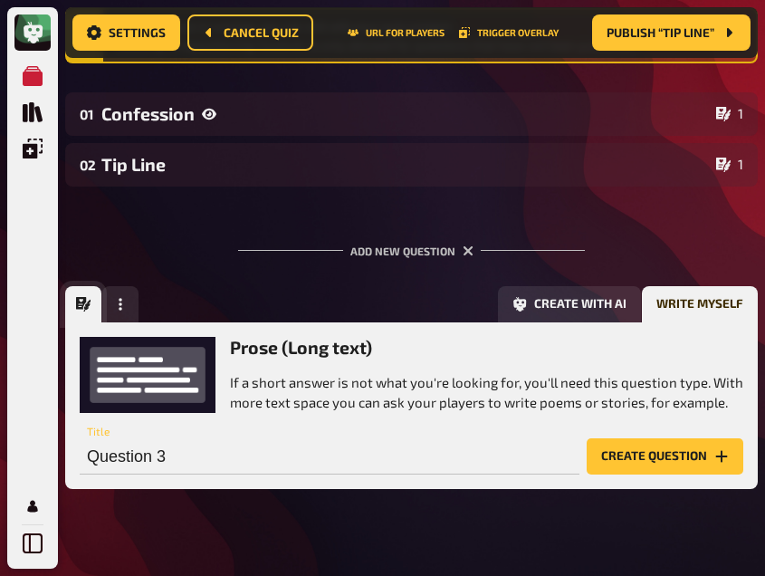
scroll to position [262, 0]
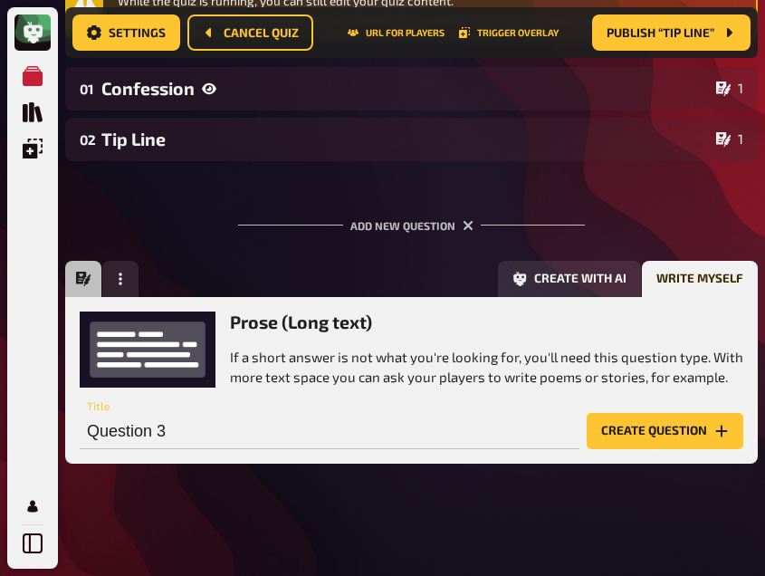
drag, startPoint x: 660, startPoint y: 425, endPoint x: 604, endPoint y: 438, distance: 57.8
click at [604, 438] on button "Create question" at bounding box center [665, 431] width 157 height 36
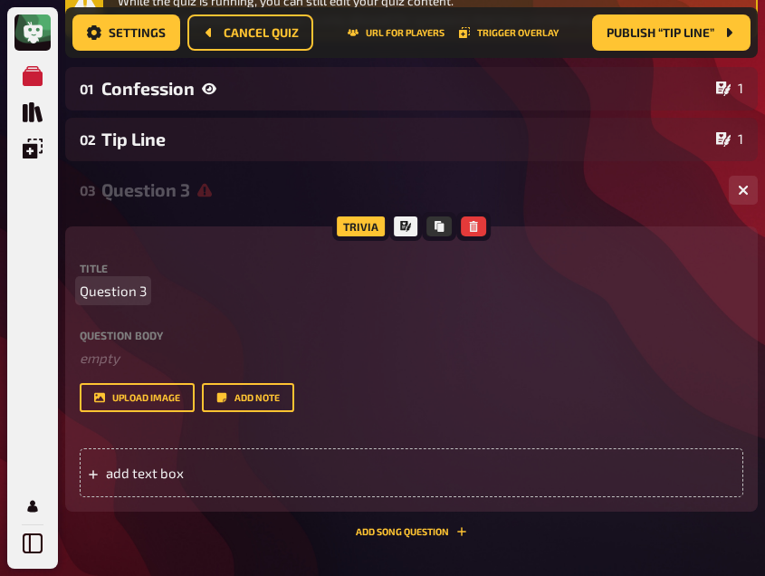
click at [117, 293] on span "Question 3" at bounding box center [113, 291] width 67 height 21
click at [103, 342] on div "Question body ﻿ empty Drop here to upload" at bounding box center [412, 349] width 664 height 39
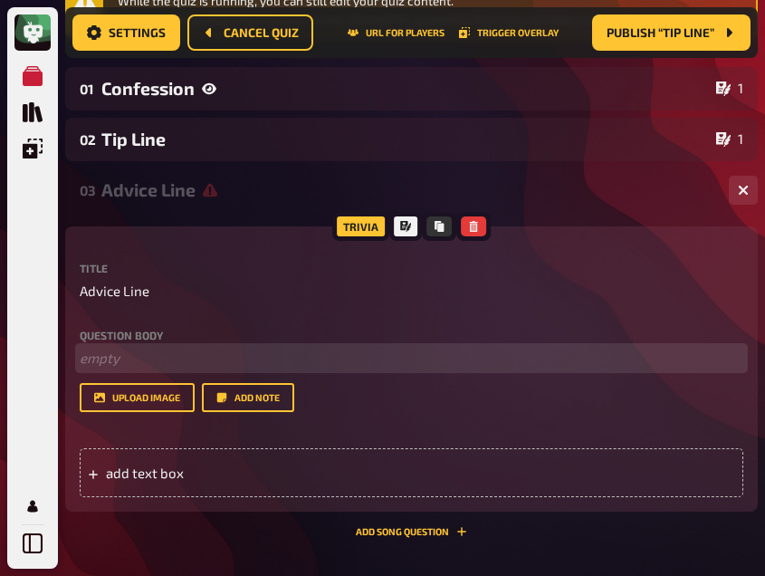
click at [103, 361] on p "﻿ empty" at bounding box center [412, 358] width 664 height 21
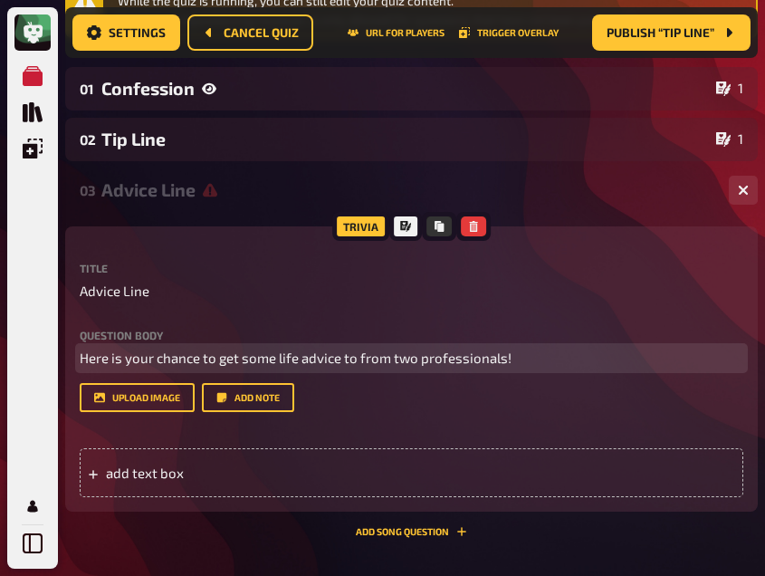
click at [565, 352] on p "Here is your chance to get some life advice to from two professionals!" at bounding box center [412, 358] width 664 height 21
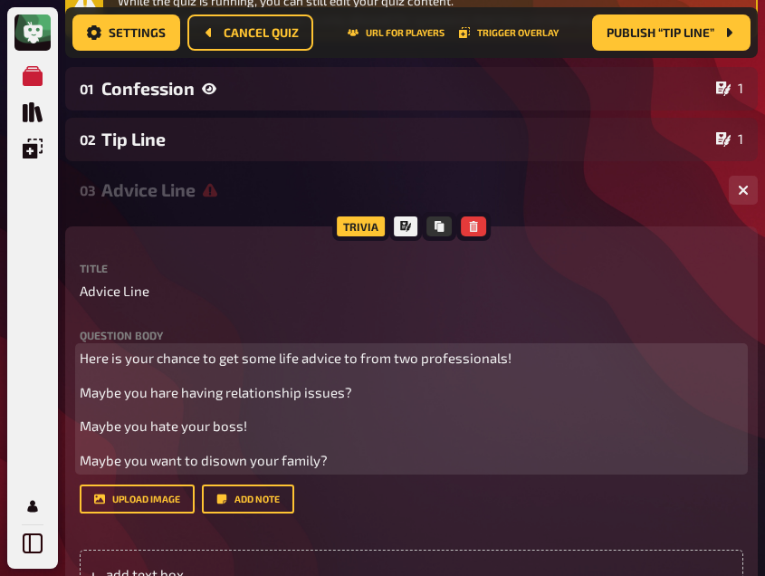
click at [256, 435] on p "Maybe you hate your boss!" at bounding box center [412, 426] width 664 height 21
click at [353, 467] on p "Maybe you want to disown your family?" at bounding box center [412, 460] width 664 height 21
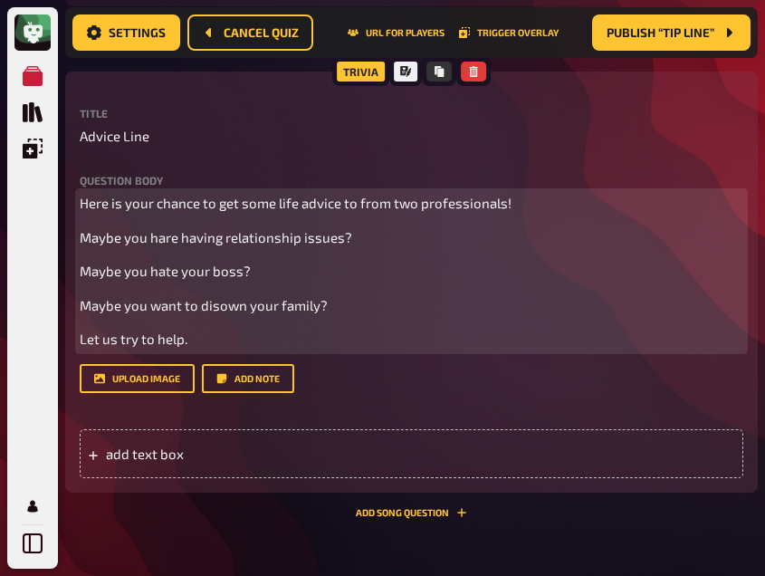
scroll to position [425, 0]
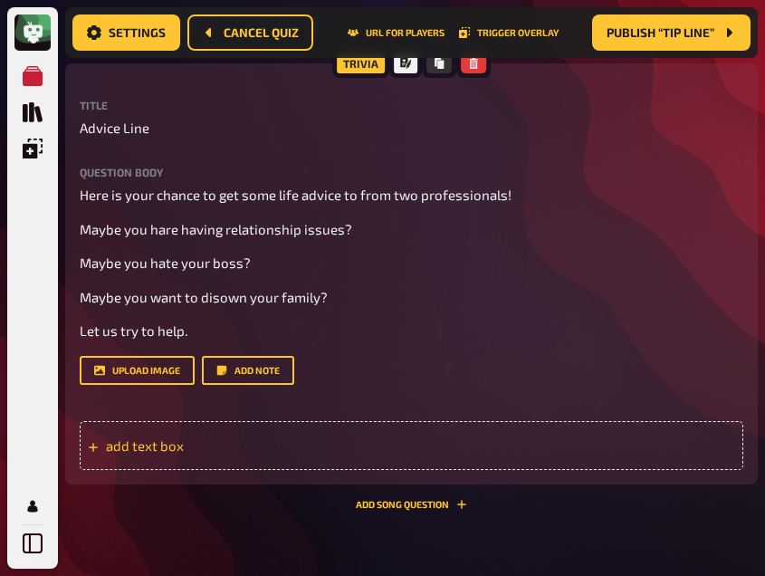
click at [234, 447] on span "add text box" at bounding box center [203, 446] width 195 height 16
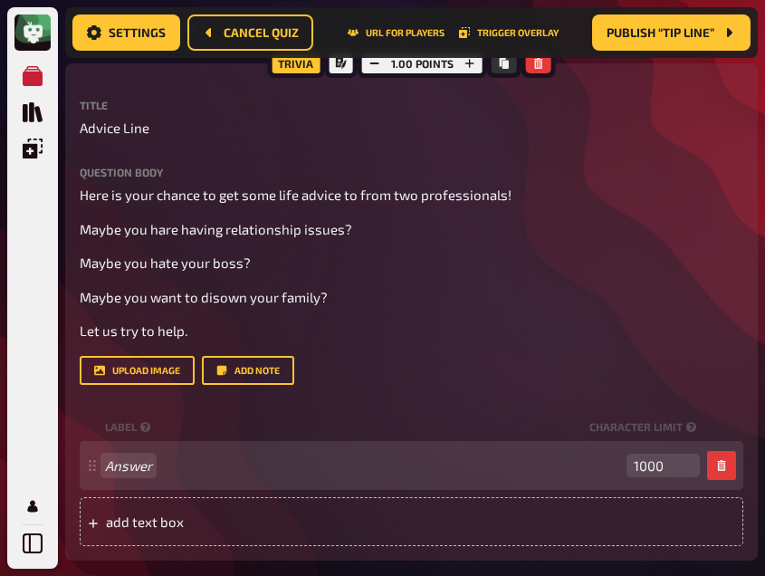
click at [142, 476] on div "Answer 1000" at bounding box center [402, 466] width 595 height 24
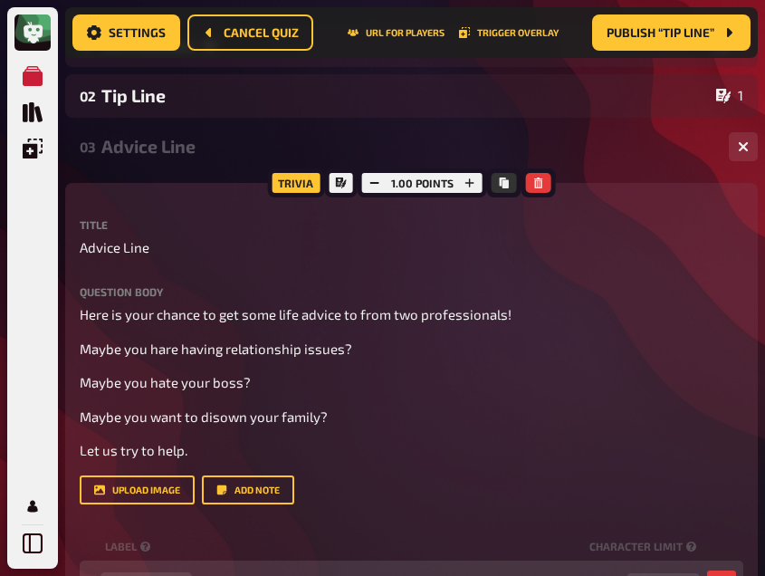
scroll to position [299, 0]
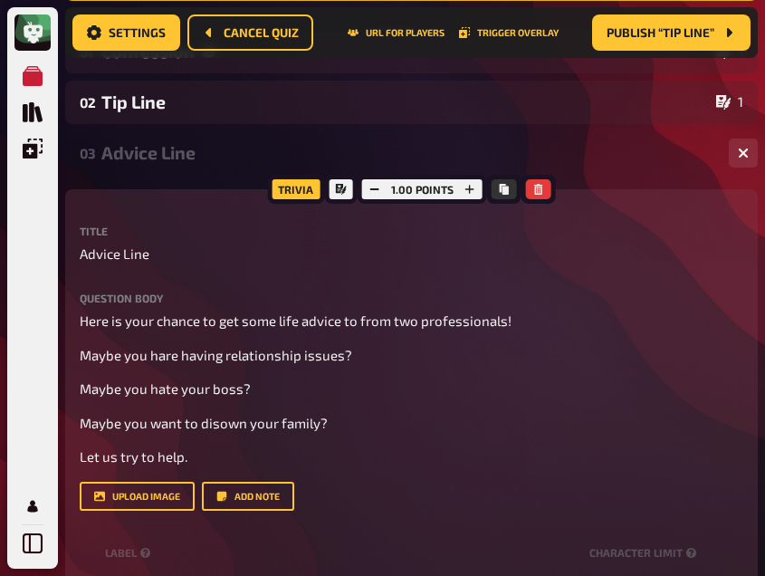
click at [140, 152] on div "Advice Line" at bounding box center [407, 152] width 613 height 21
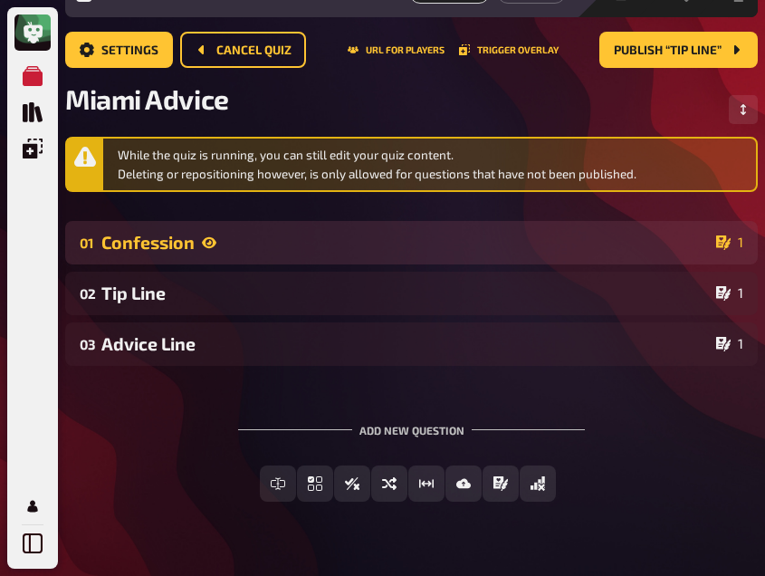
scroll to position [0, 0]
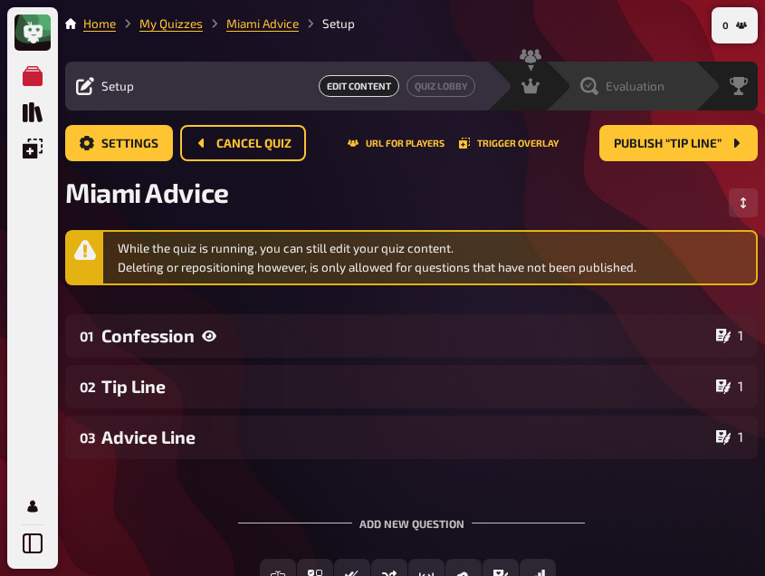
click at [593, 90] on icon at bounding box center [590, 86] width 18 height 18
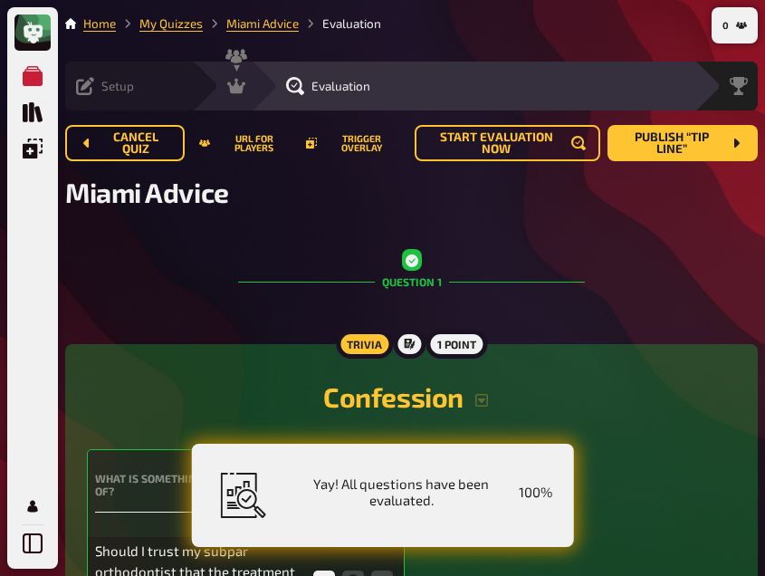
click at [85, 78] on icon at bounding box center [85, 86] width 18 height 18
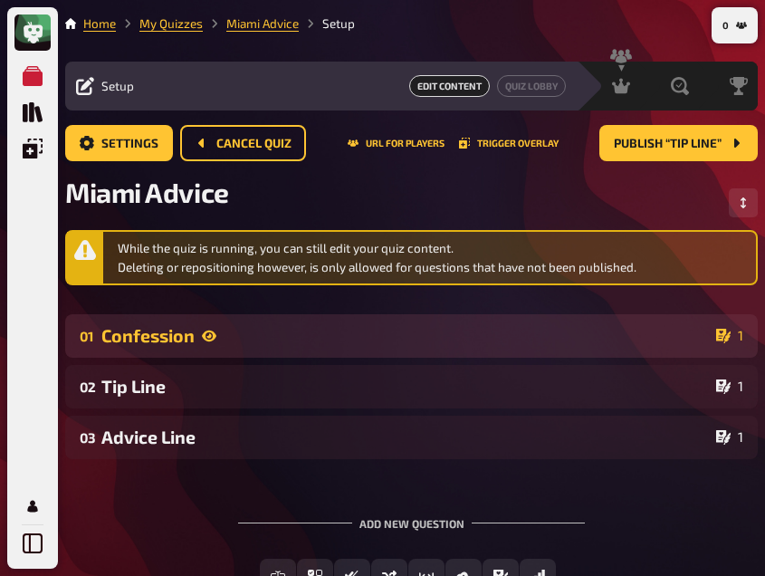
click at [252, 341] on div "Confession" at bounding box center [405, 335] width 608 height 21
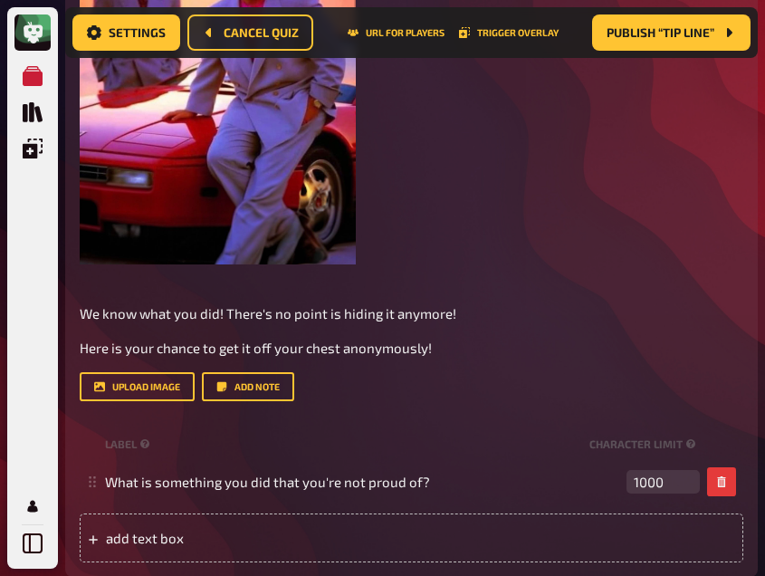
scroll to position [707, 0]
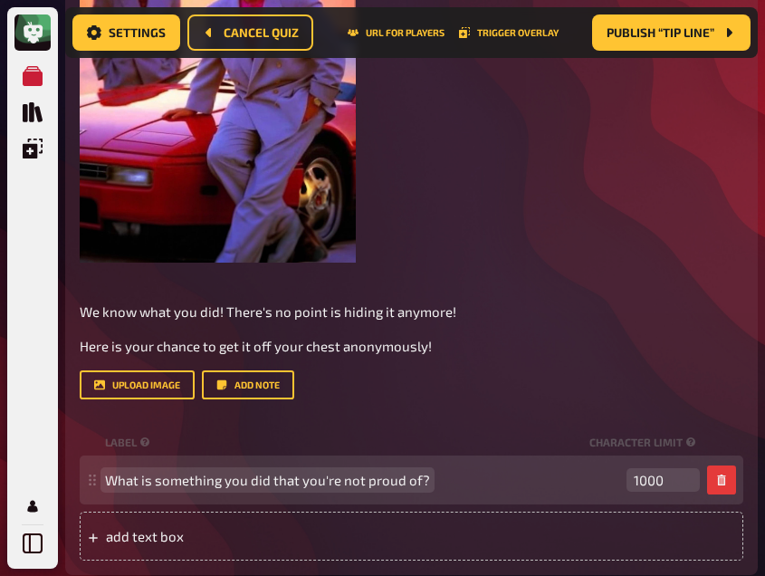
click at [346, 485] on span "What is something you did that you're not proud of?" at bounding box center [267, 480] width 325 height 16
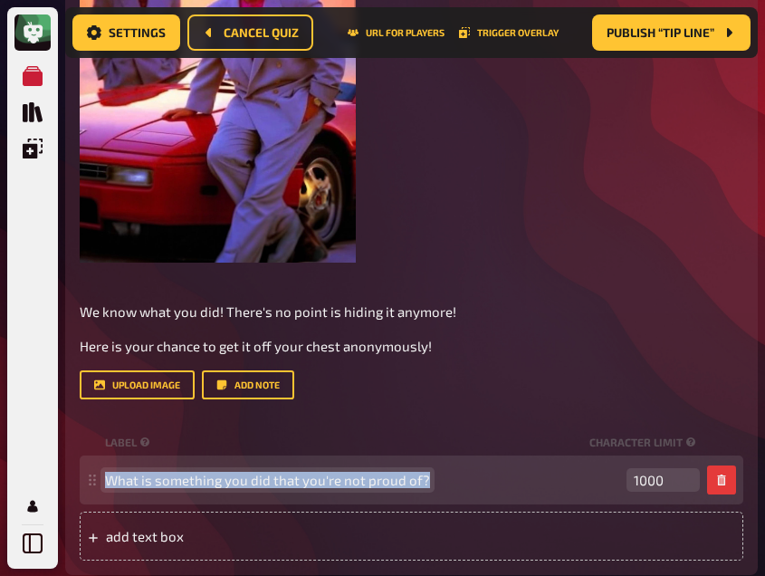
click at [346, 485] on span "What is something you did that you're not proud of?" at bounding box center [267, 480] width 325 height 16
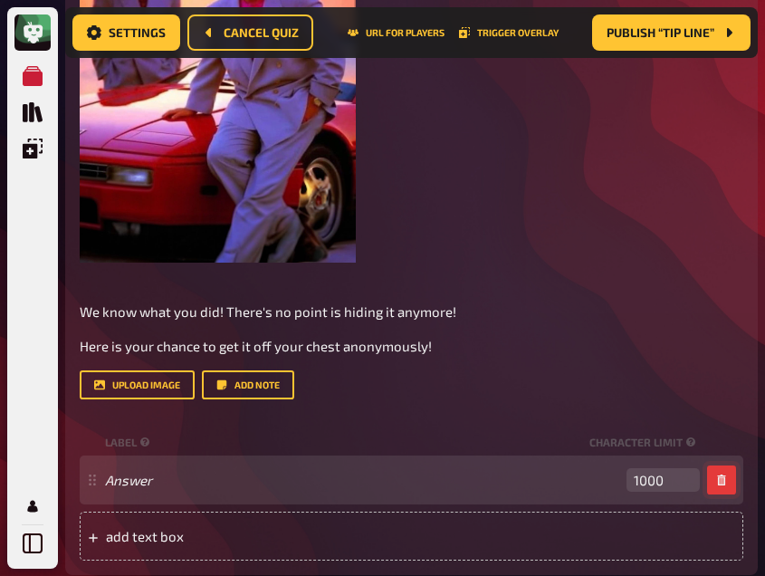
click at [719, 479] on icon "button" at bounding box center [721, 480] width 8 height 11
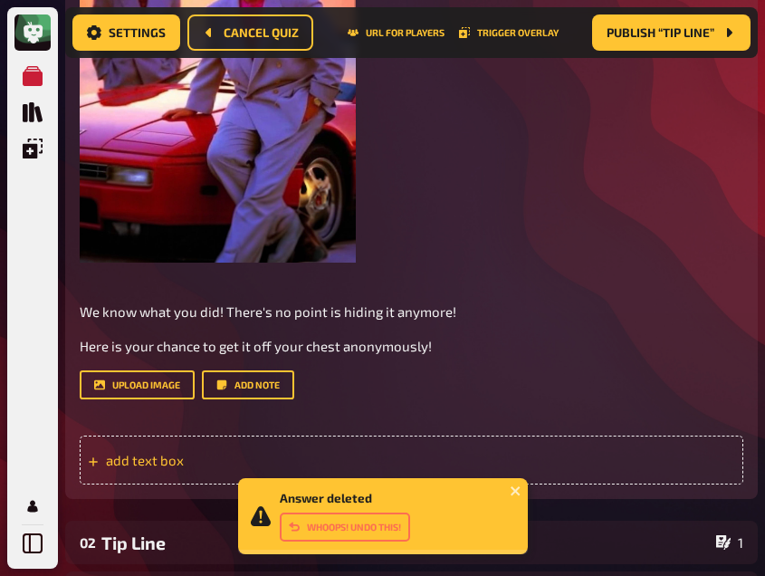
click at [132, 457] on span "add text box" at bounding box center [203, 460] width 195 height 16
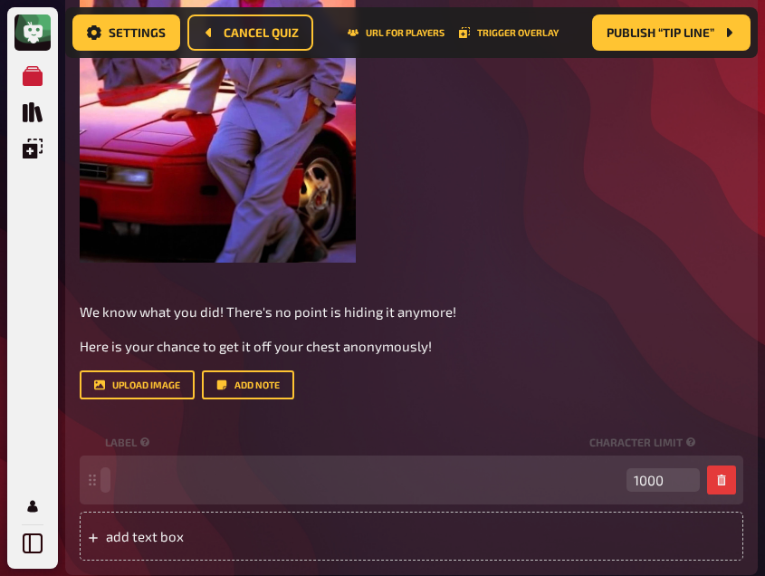
drag, startPoint x: 130, startPoint y: 477, endPoint x: 109, endPoint y: 489, distance: 23.9
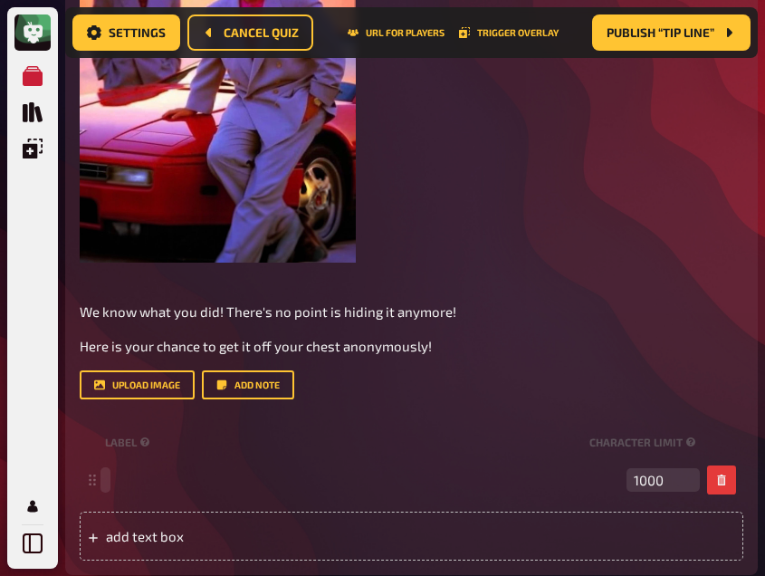
drag, startPoint x: 109, startPoint y: 489, endPoint x: 435, endPoint y: 474, distance: 326.5
click at [435, 474] on span at bounding box center [362, 480] width 515 height 16
drag, startPoint x: 172, startPoint y: 473, endPoint x: 130, endPoint y: 486, distance: 44.7
click at [106, 474] on span "Answer" at bounding box center [362, 480] width 515 height 16
click at [123, 489] on div "1000" at bounding box center [402, 480] width 595 height 24
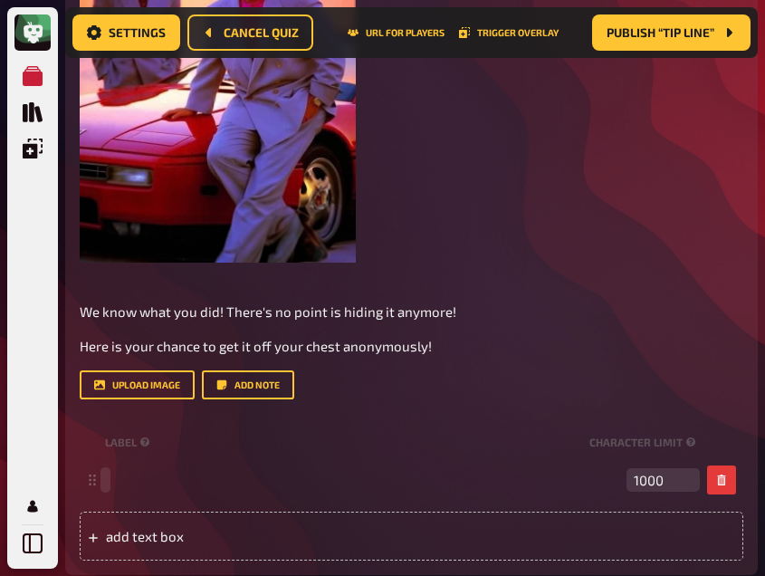
click at [123, 489] on div "1000" at bounding box center [402, 480] width 595 height 24
click at [117, 489] on div "1000" at bounding box center [402, 480] width 595 height 24
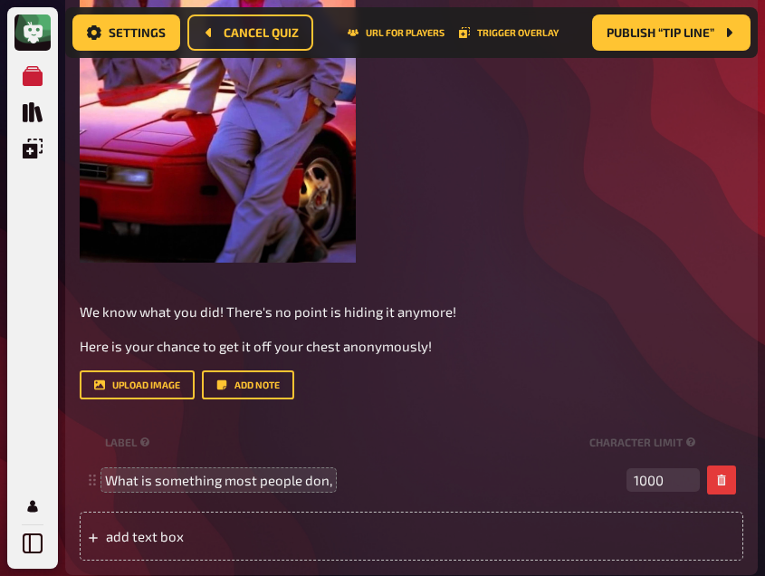
click at [332, 474] on span "What is something most people don," at bounding box center [362, 480] width 515 height 16
click at [326, 479] on span "What is something most people don," at bounding box center [218, 480] width 227 height 16
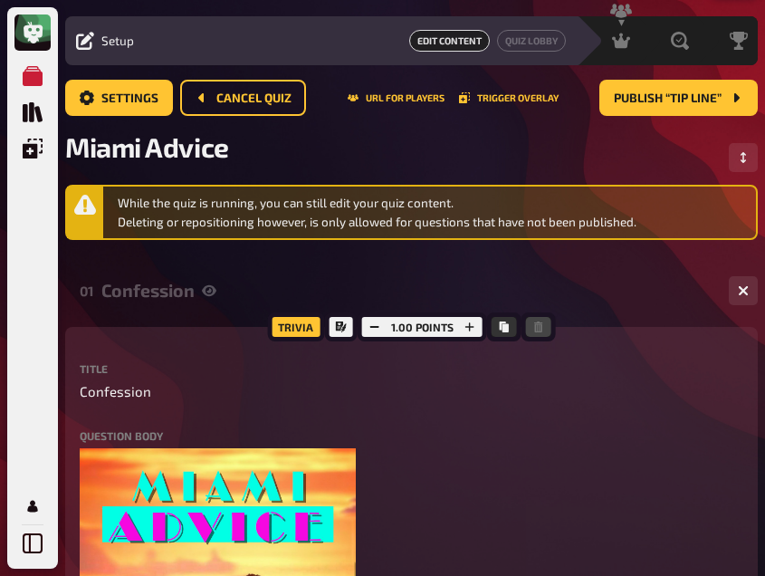
scroll to position [33, 0]
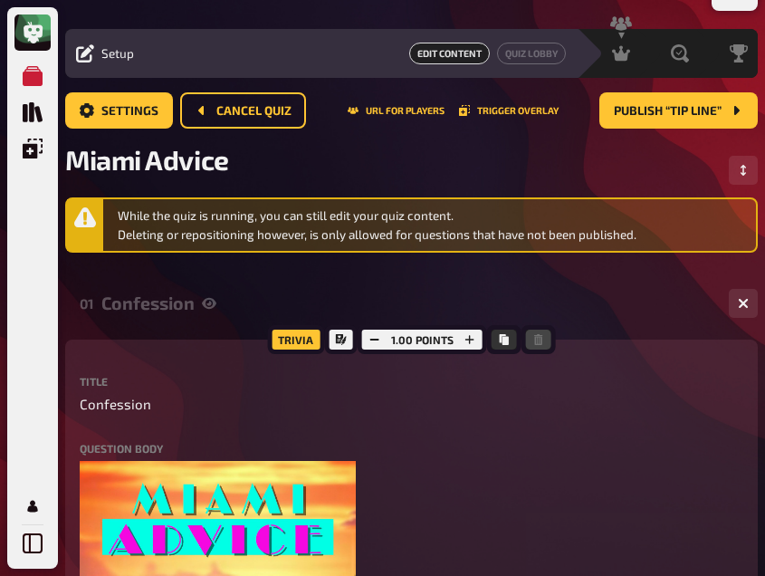
drag, startPoint x: 169, startPoint y: 304, endPoint x: 138, endPoint y: 304, distance: 31.7
click at [138, 304] on div "Confession" at bounding box center [407, 303] width 613 height 21
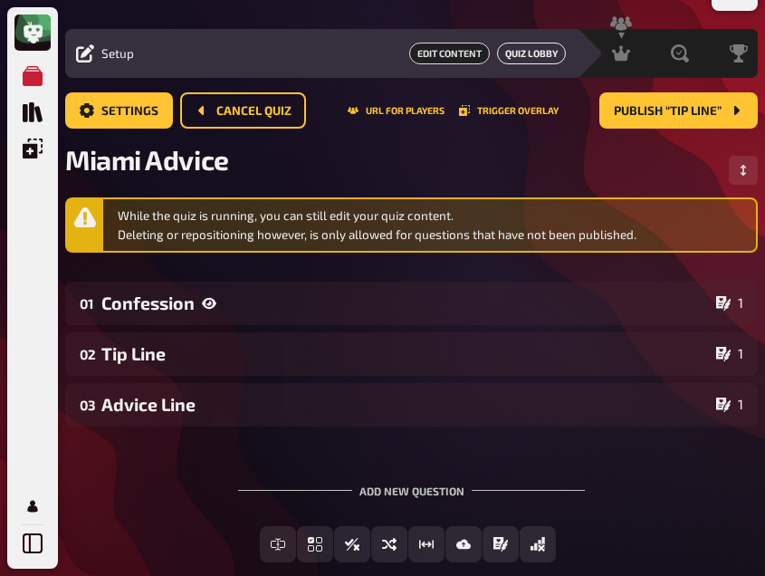
click at [509, 53] on button "Quiz Lobby" at bounding box center [531, 54] width 69 height 22
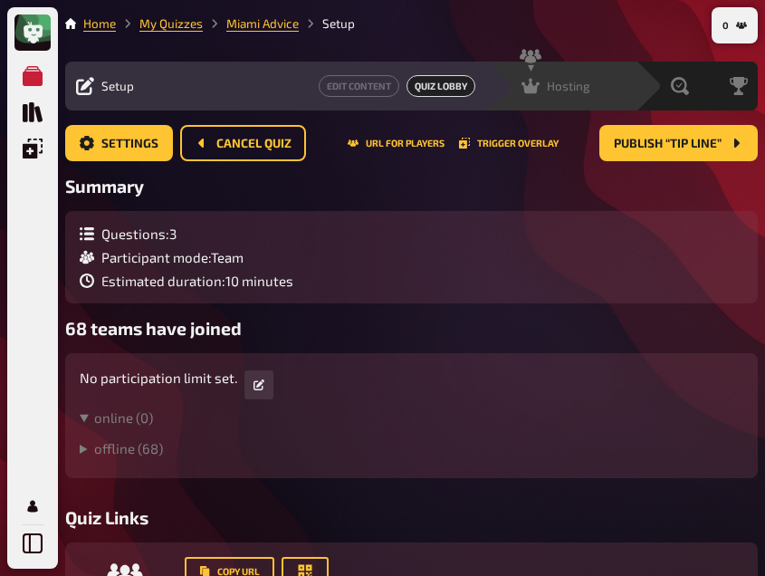
click at [563, 85] on span "Hosting" at bounding box center [568, 86] width 43 height 14
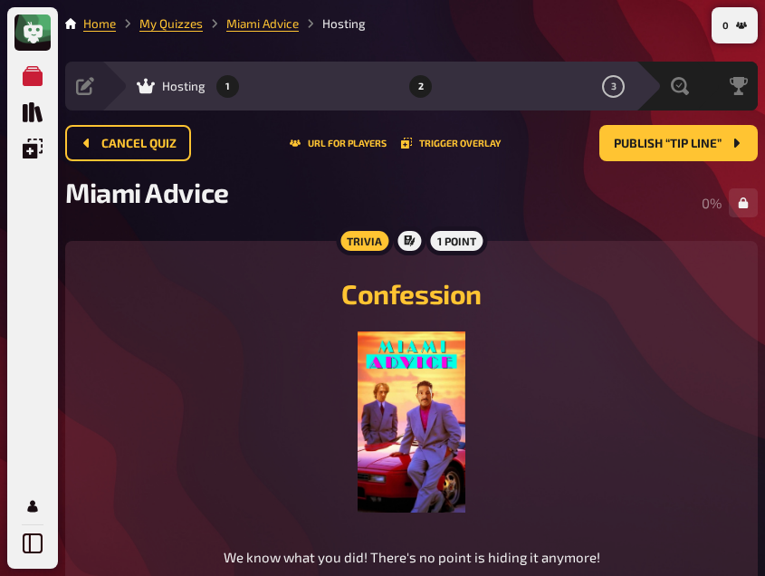
click at [416, 85] on button "2" at bounding box center [421, 86] width 29 height 29
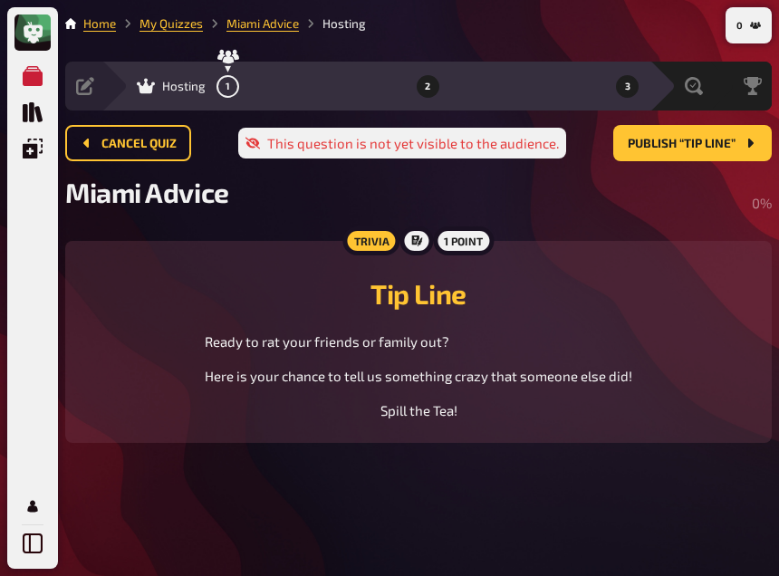
click at [625, 84] on span "3" at bounding box center [627, 87] width 5 height 10
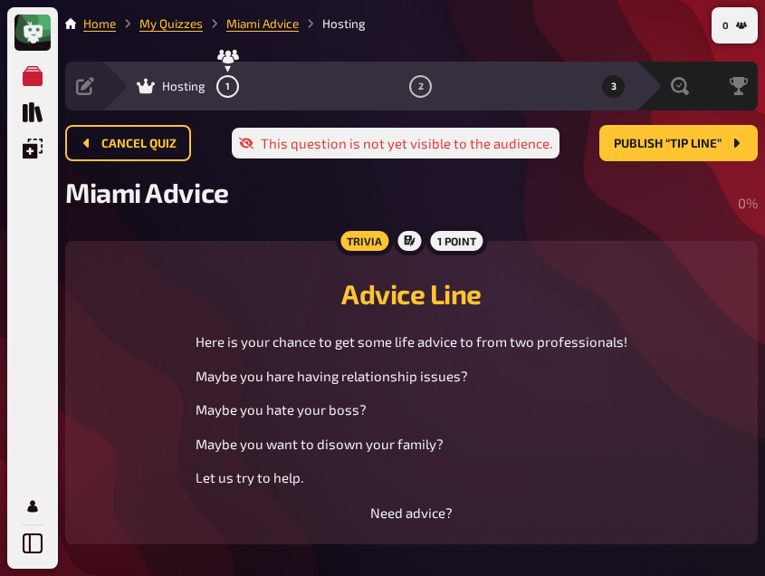
scroll to position [8, 0]
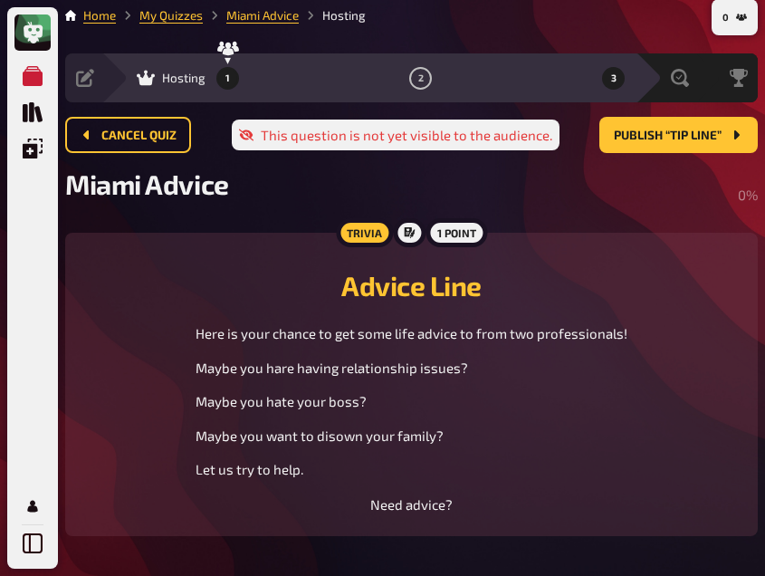
click at [222, 79] on button "1" at bounding box center [228, 77] width 29 height 29
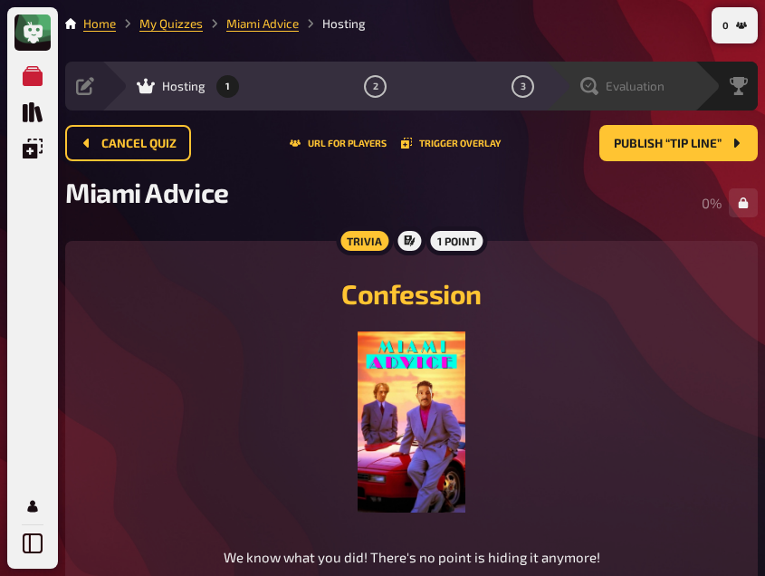
click at [645, 82] on span "Evaluation" at bounding box center [635, 86] width 59 height 14
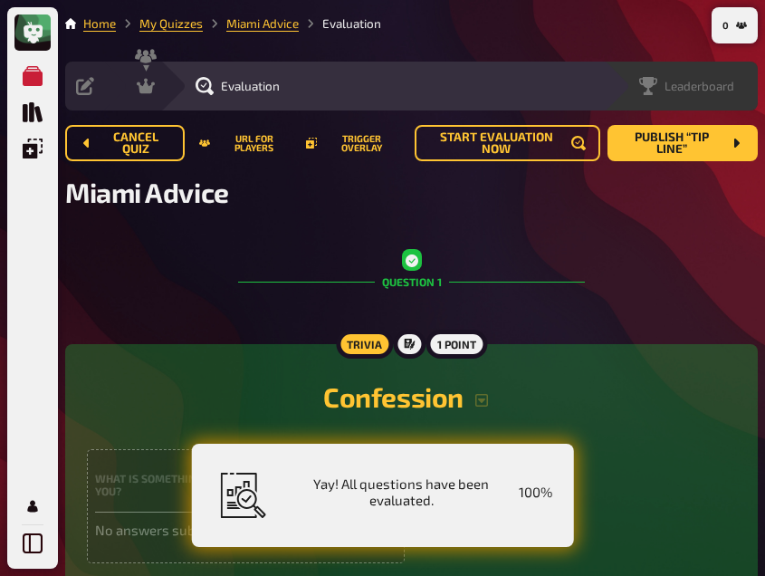
click at [710, 84] on span "Leaderboard" at bounding box center [700, 86] width 70 height 14
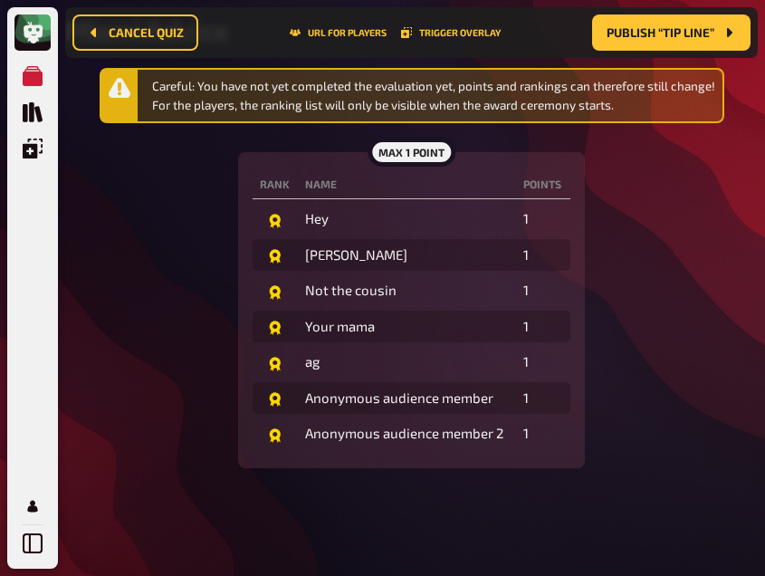
scroll to position [178, 0]
click at [740, 357] on div "Careful: You have not yet completed the evaluation yet, points and rankings can…" at bounding box center [411, 278] width 693 height 422
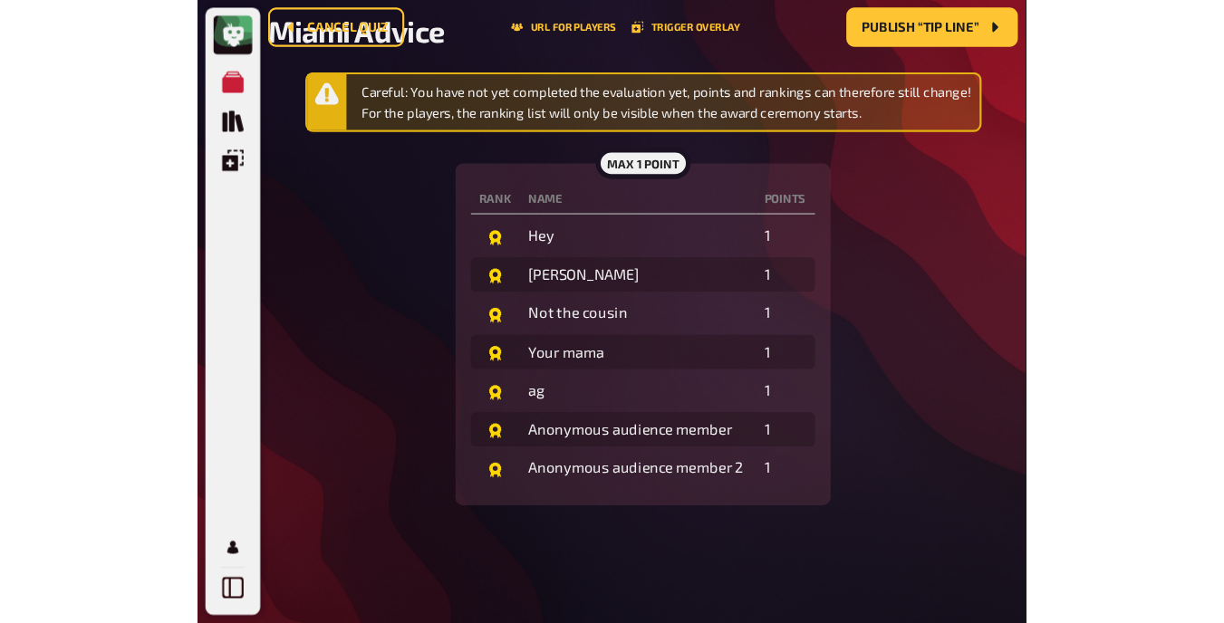
scroll to position [0, 0]
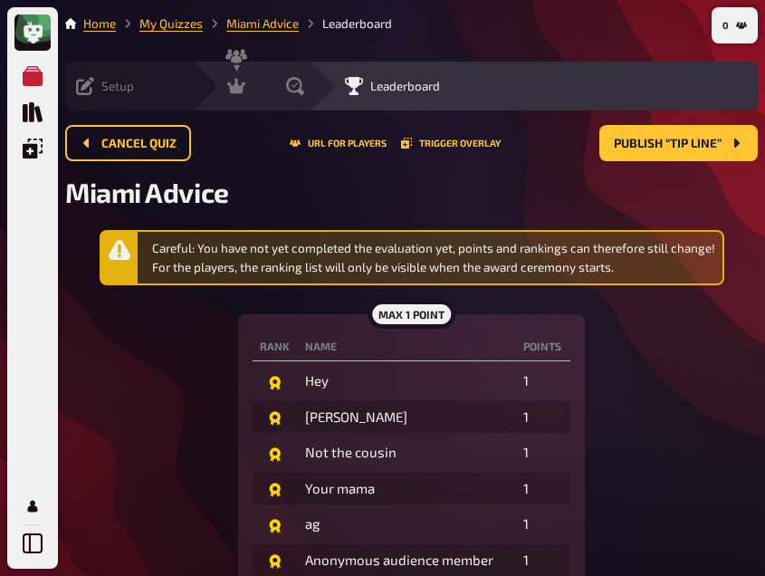
click at [78, 87] on icon at bounding box center [85, 86] width 18 height 18
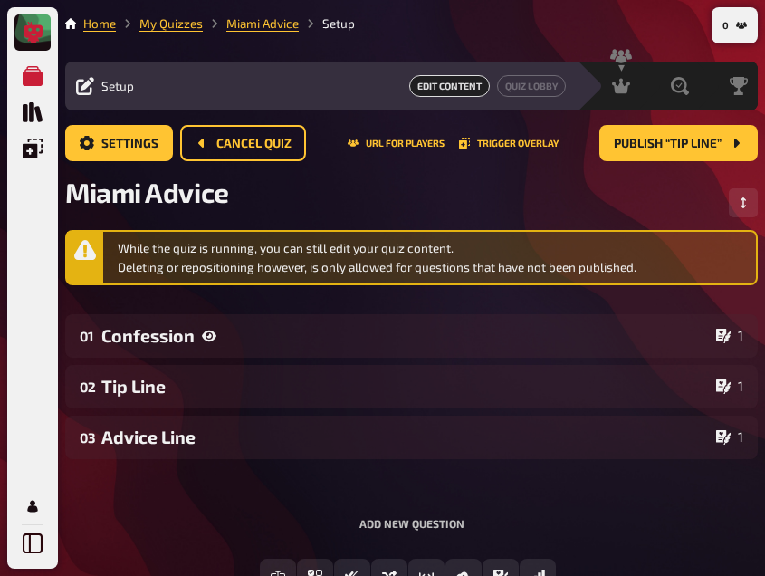
click at [33, 38] on icon at bounding box center [33, 33] width 19 height 22
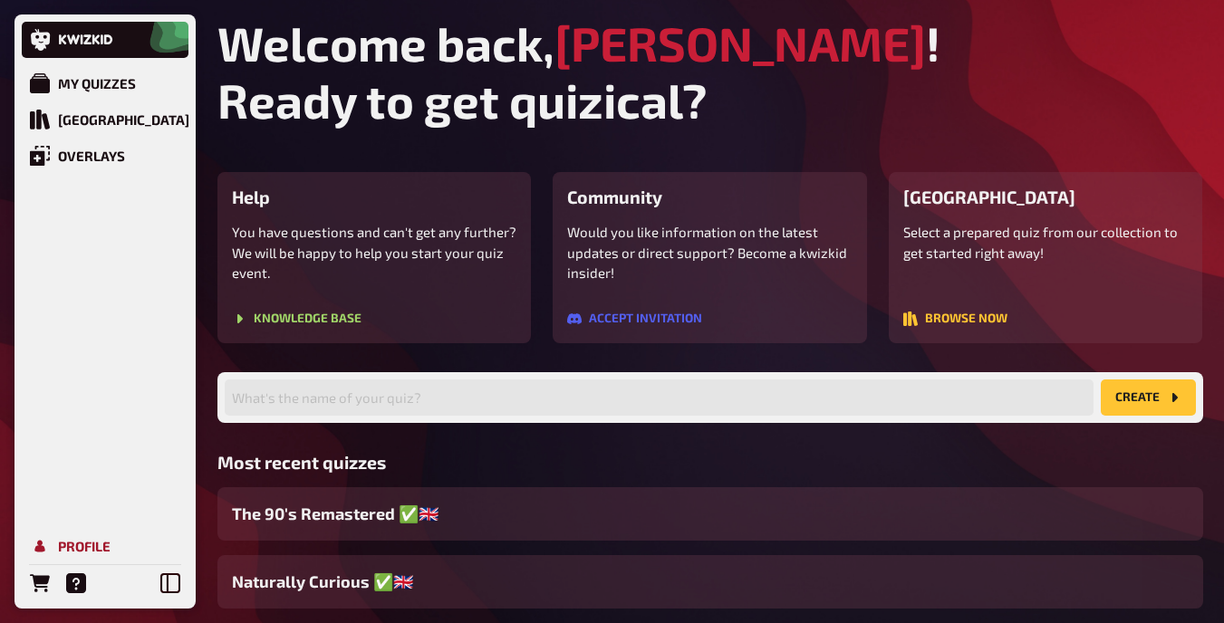
click at [92, 550] on div "Profile" at bounding box center [84, 546] width 53 height 16
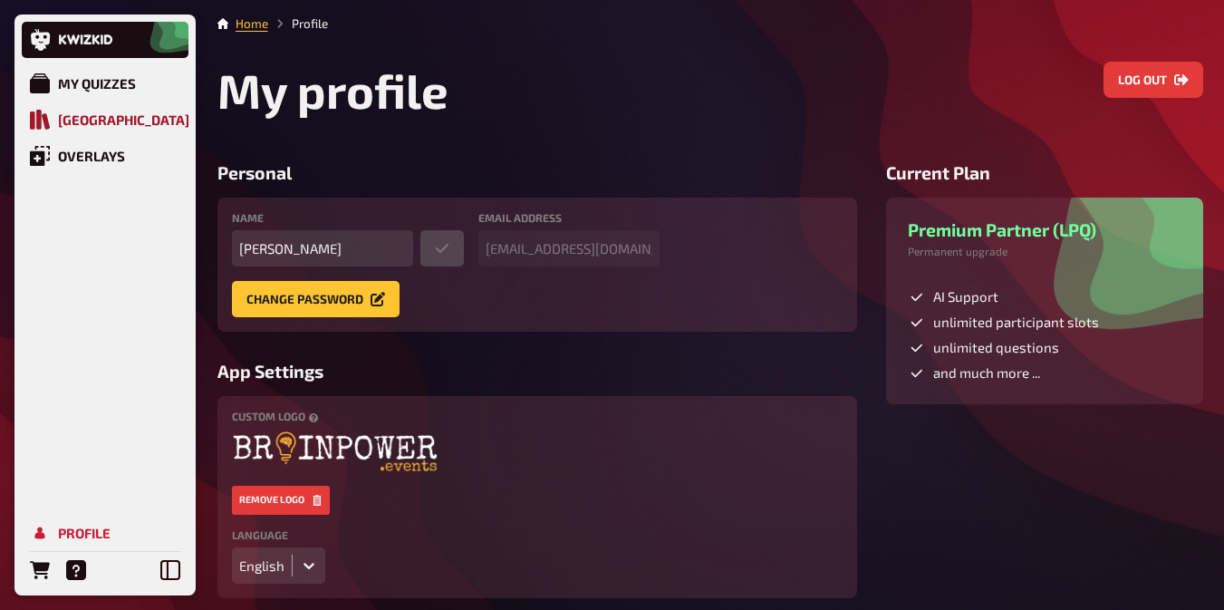
click at [83, 124] on div "[GEOGRAPHIC_DATA]" at bounding box center [123, 119] width 131 height 16
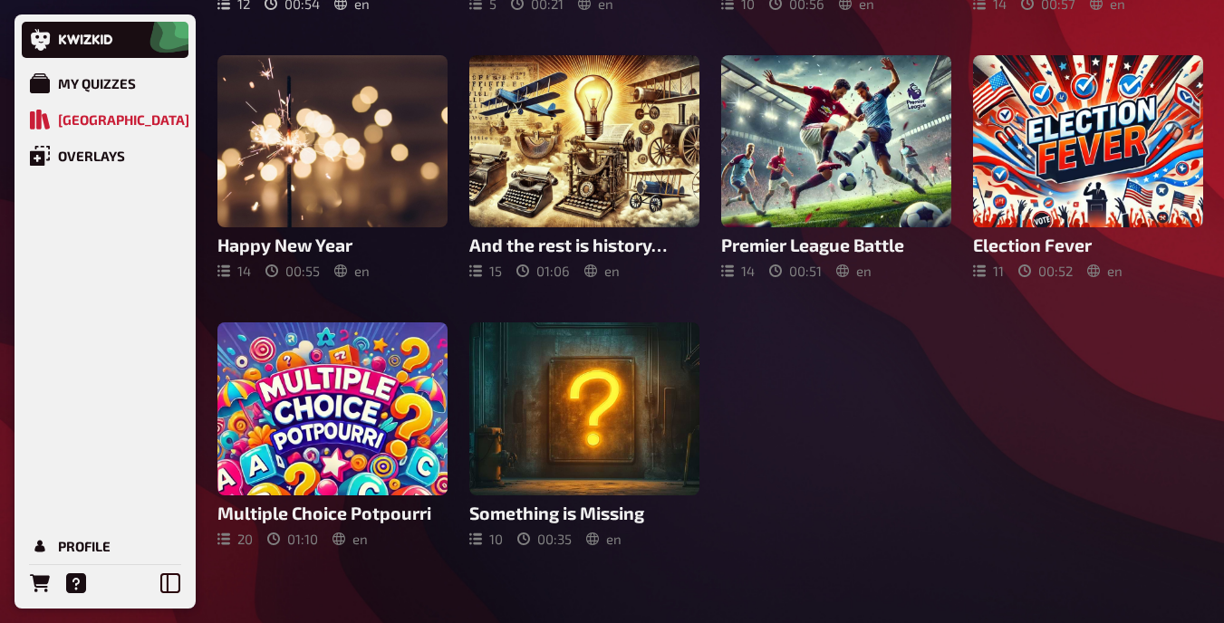
scroll to position [386, 0]
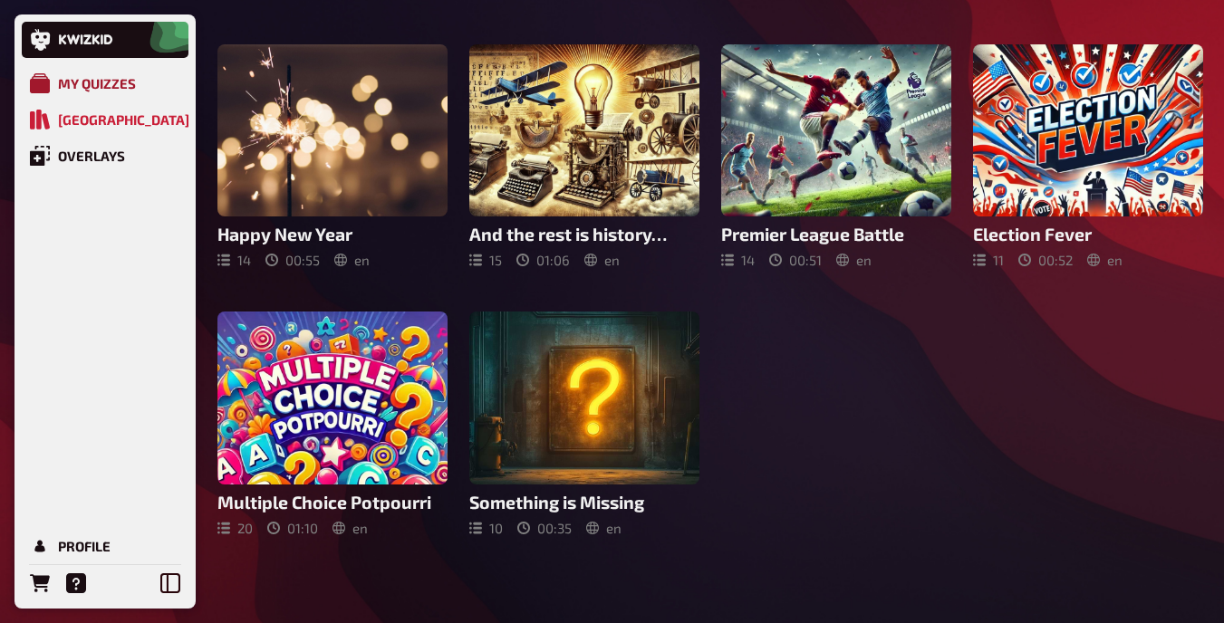
click at [72, 80] on div "My Quizzes" at bounding box center [97, 83] width 78 height 16
